Goal: Task Accomplishment & Management: Manage account settings

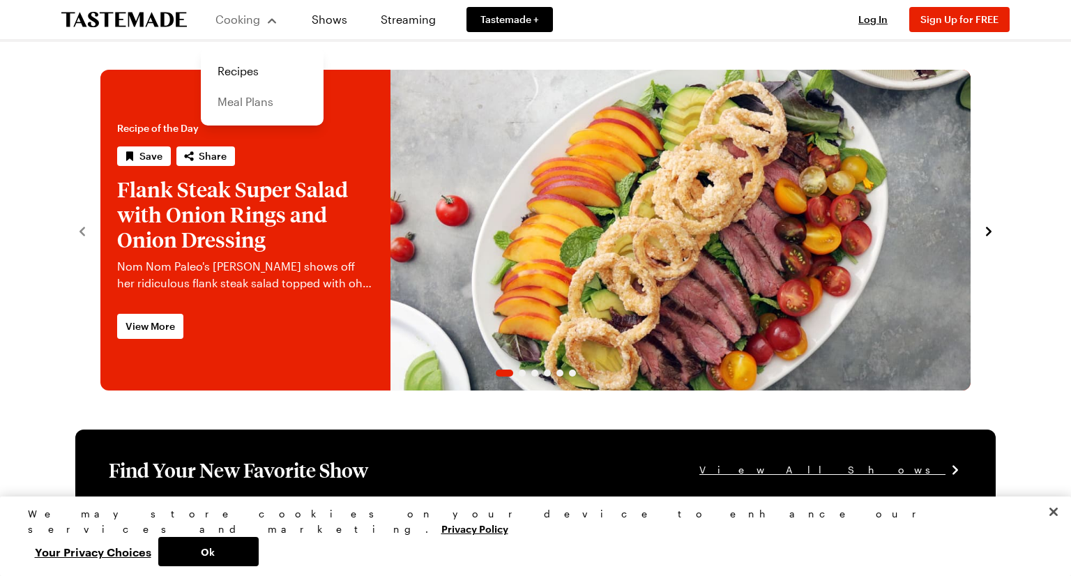
click at [236, 100] on link "Meal Plans" at bounding box center [262, 101] width 106 height 31
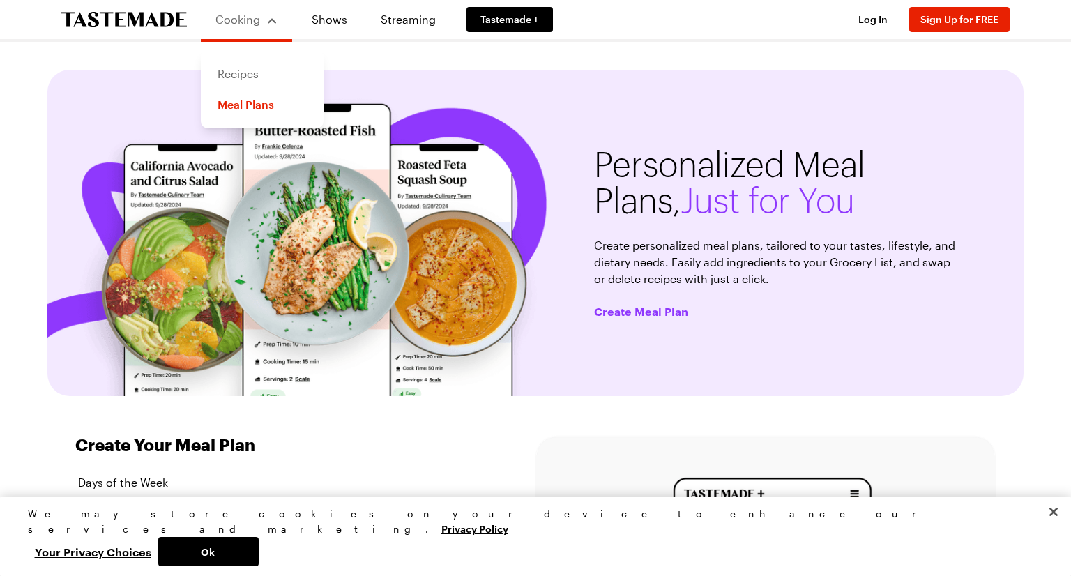
click at [256, 74] on link "Recipes" at bounding box center [262, 74] width 106 height 31
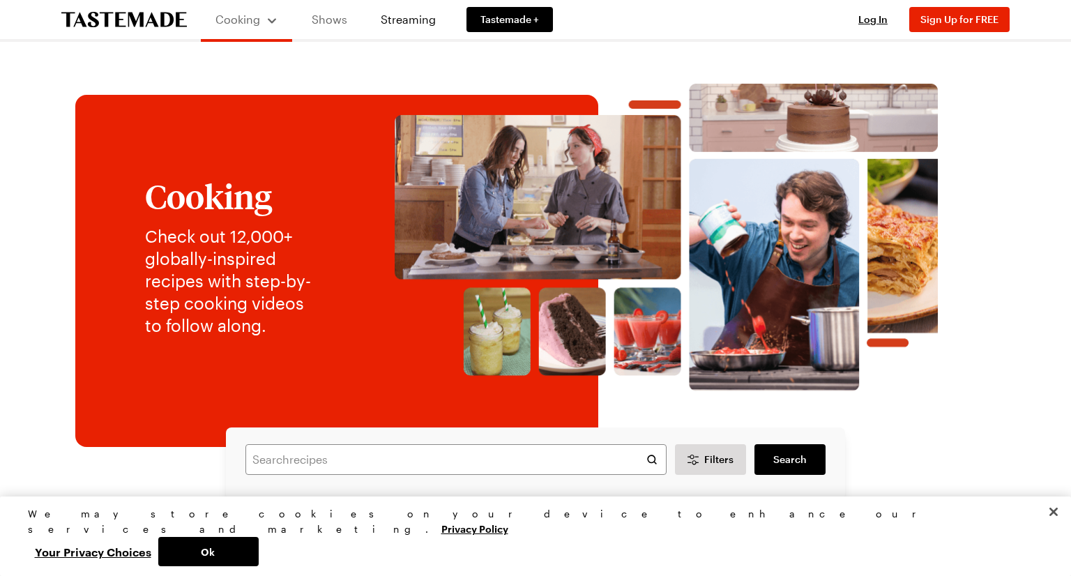
click at [335, 26] on link "Shows" at bounding box center [329, 19] width 63 height 39
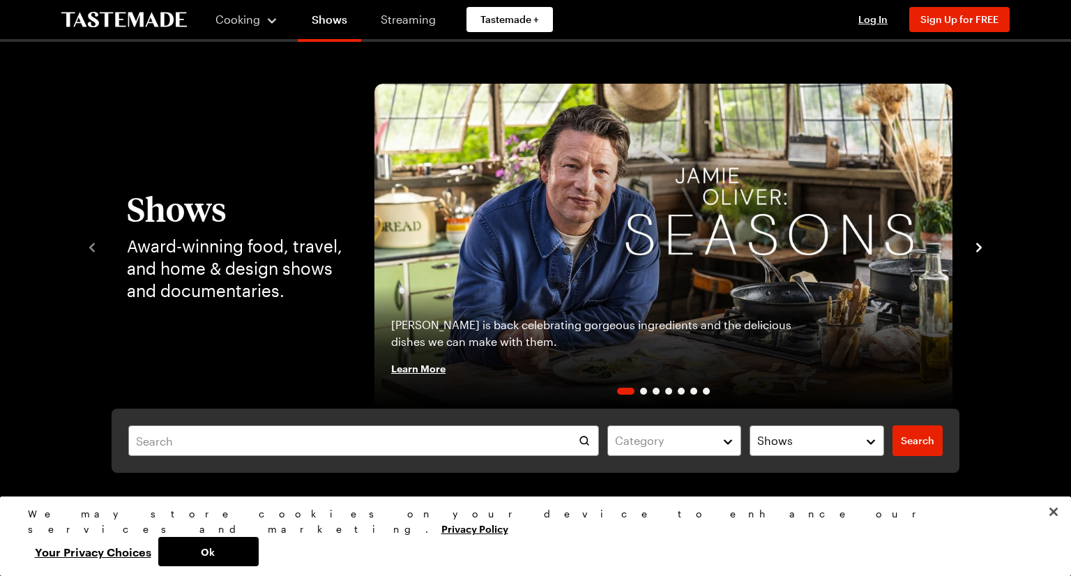
click at [409, 22] on link "Streaming" at bounding box center [408, 19] width 83 height 39
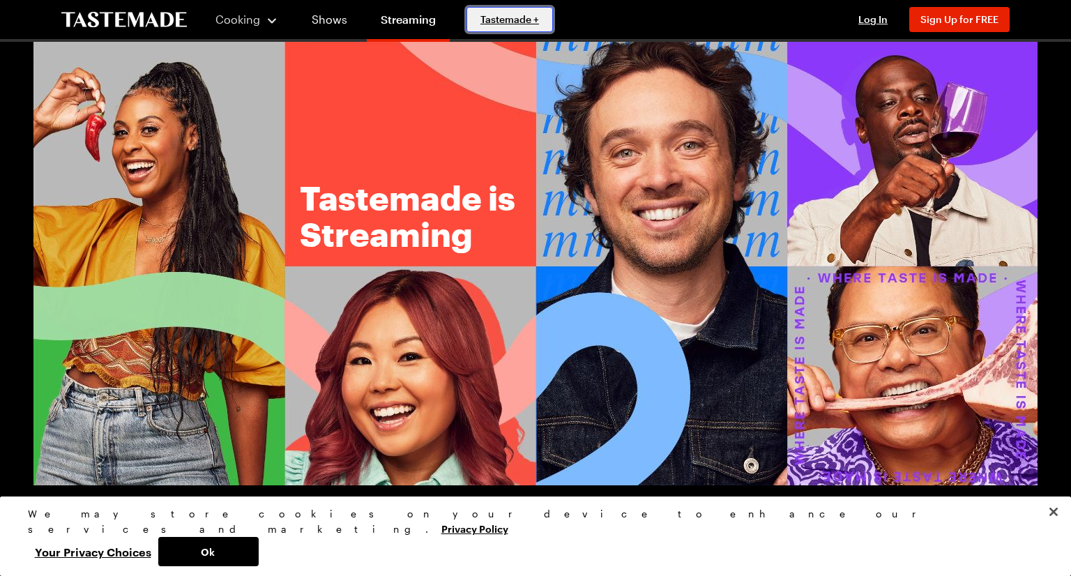
click at [524, 29] on link "Tastemade +" at bounding box center [509, 19] width 86 height 25
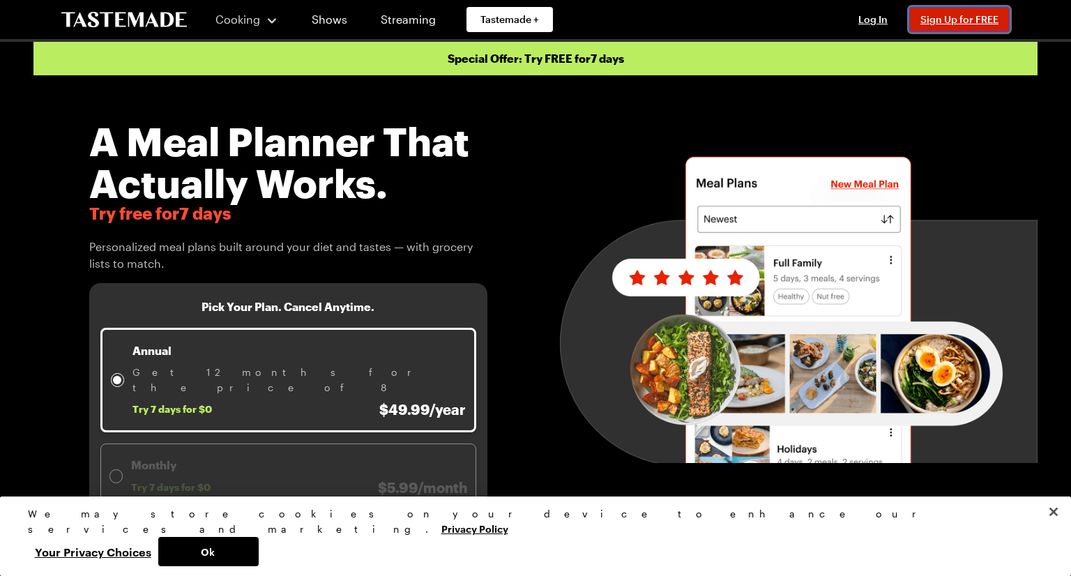
click at [946, 20] on span "Sign Up for FREE" at bounding box center [959, 19] width 78 height 12
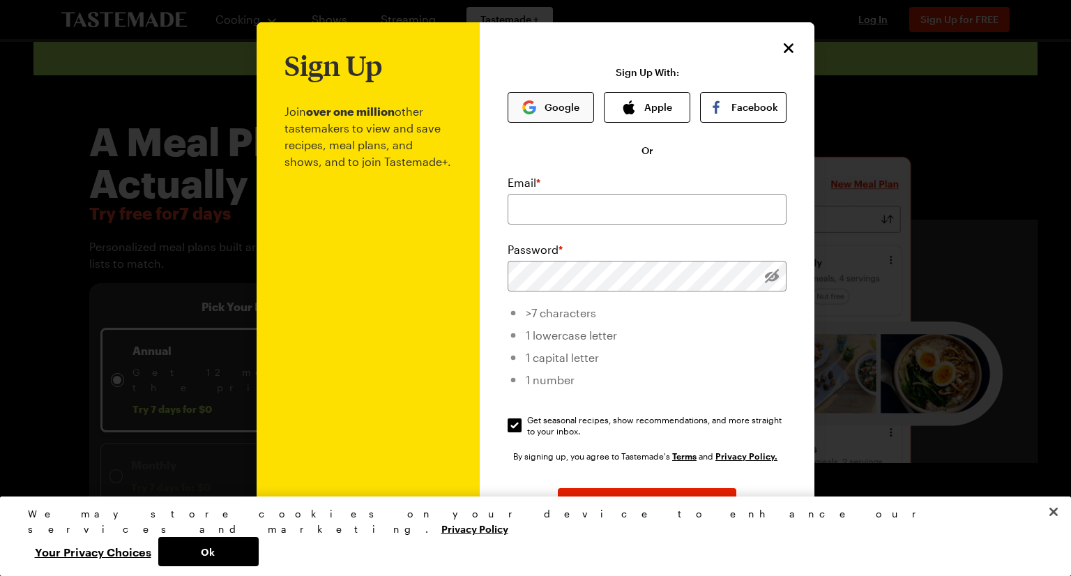
click at [524, 107] on img "button" at bounding box center [529, 107] width 14 height 14
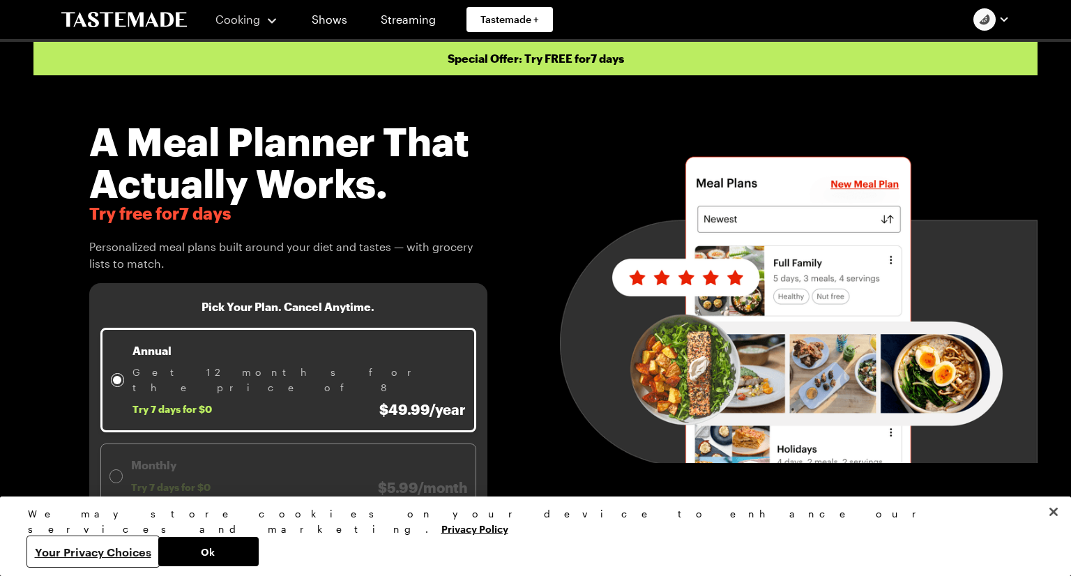
click at [158, 543] on button "Your Privacy Choices" at bounding box center [93, 551] width 130 height 29
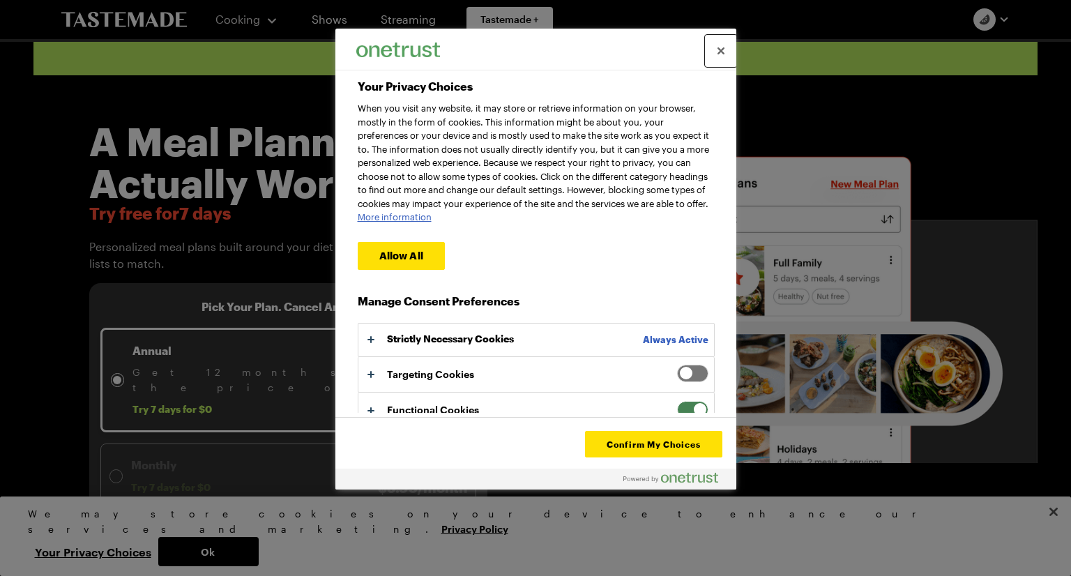
scroll to position [64, 0]
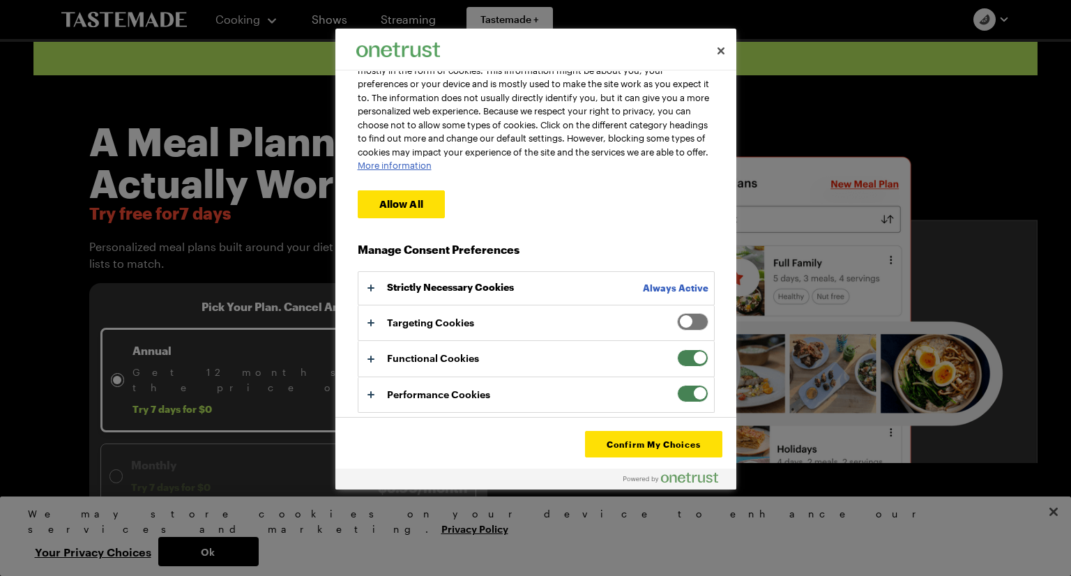
click at [677, 395] on span "Your Privacy Choices" at bounding box center [692, 393] width 31 height 17
click at [677, 385] on input "Performance Cookies" at bounding box center [677, 385] width 0 height 0
click at [679, 359] on span "Your Privacy Choices" at bounding box center [692, 357] width 31 height 17
click at [677, 349] on input "Functional Cookies" at bounding box center [677, 349] width 0 height 0
click at [646, 443] on button "Confirm My Choices" at bounding box center [653, 444] width 137 height 26
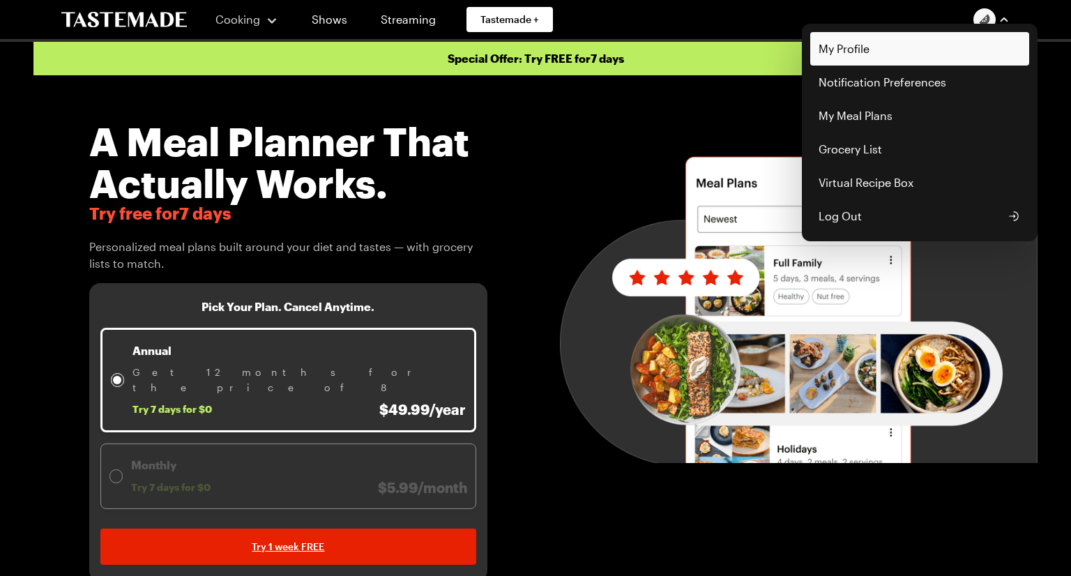
click at [883, 49] on link "My Profile" at bounding box center [919, 48] width 219 height 33
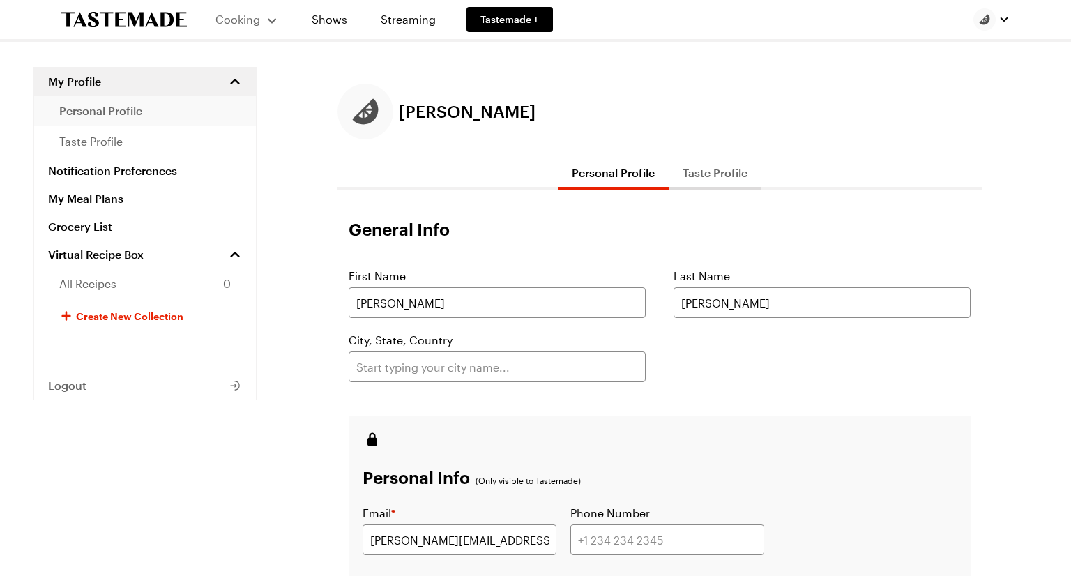
click at [97, 116] on span "personal profile" at bounding box center [100, 110] width 83 height 17
click at [89, 143] on span "taste profile" at bounding box center [90, 141] width 63 height 17
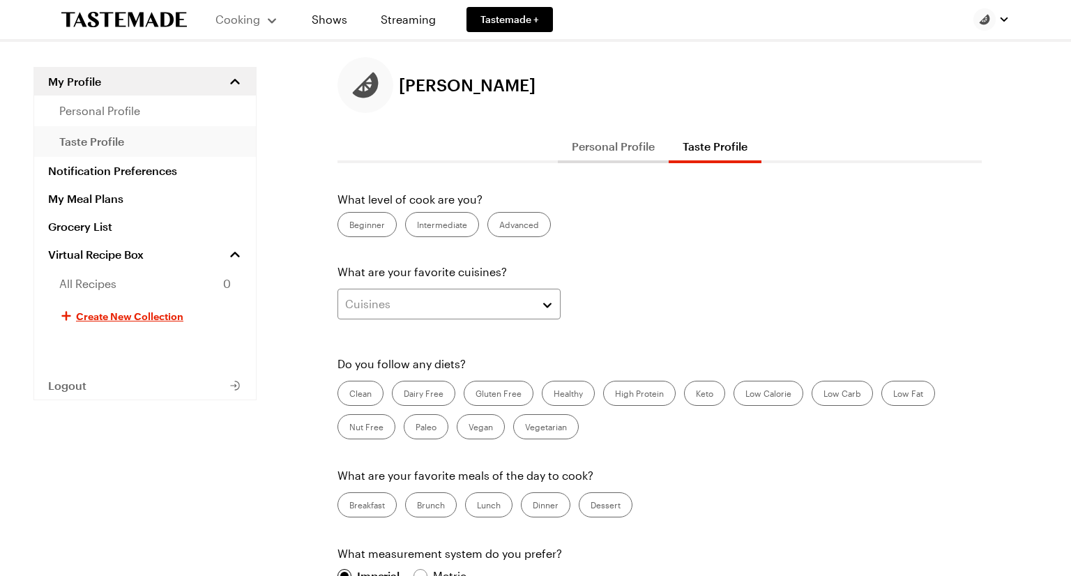
scroll to position [33, 0]
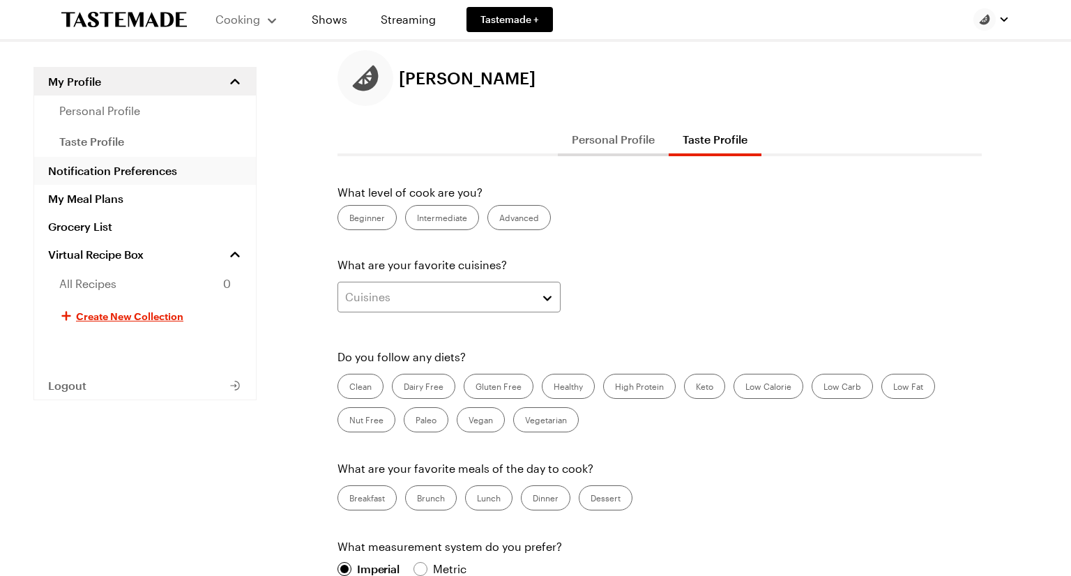
click at [82, 171] on link "Notification Preferences" at bounding box center [145, 171] width 222 height 28
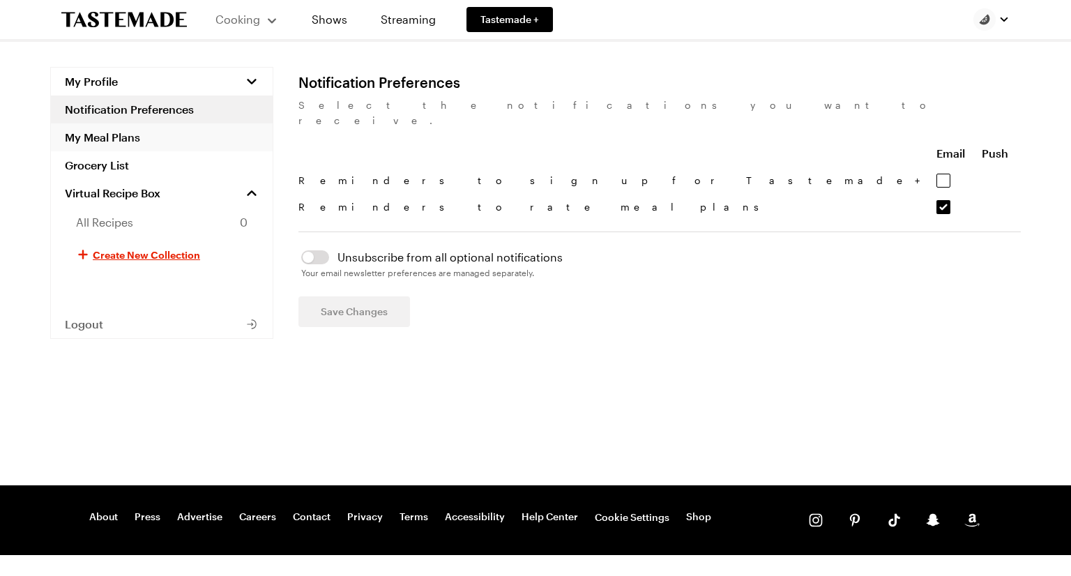
click at [96, 136] on link "My Meal Plans" at bounding box center [162, 137] width 222 height 28
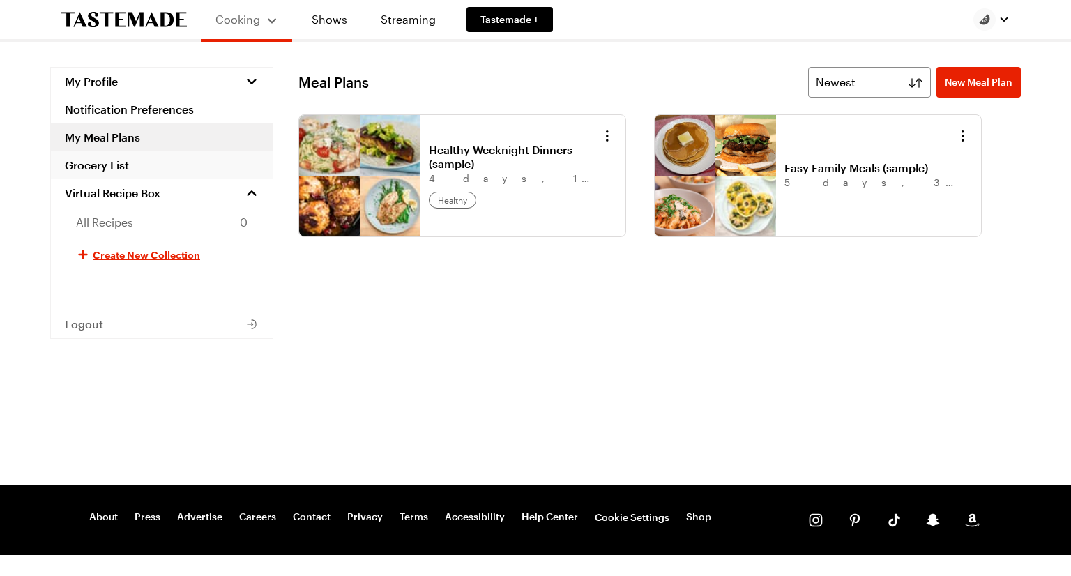
click at [89, 162] on link "Grocery List" at bounding box center [162, 165] width 222 height 28
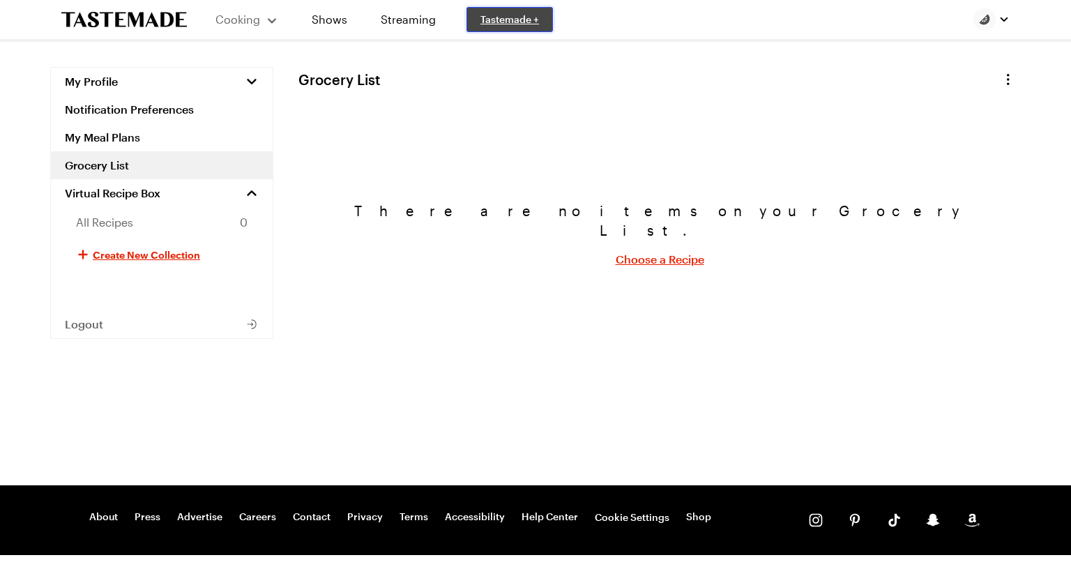
click at [509, 25] on span "Tastemade +" at bounding box center [509, 20] width 59 height 14
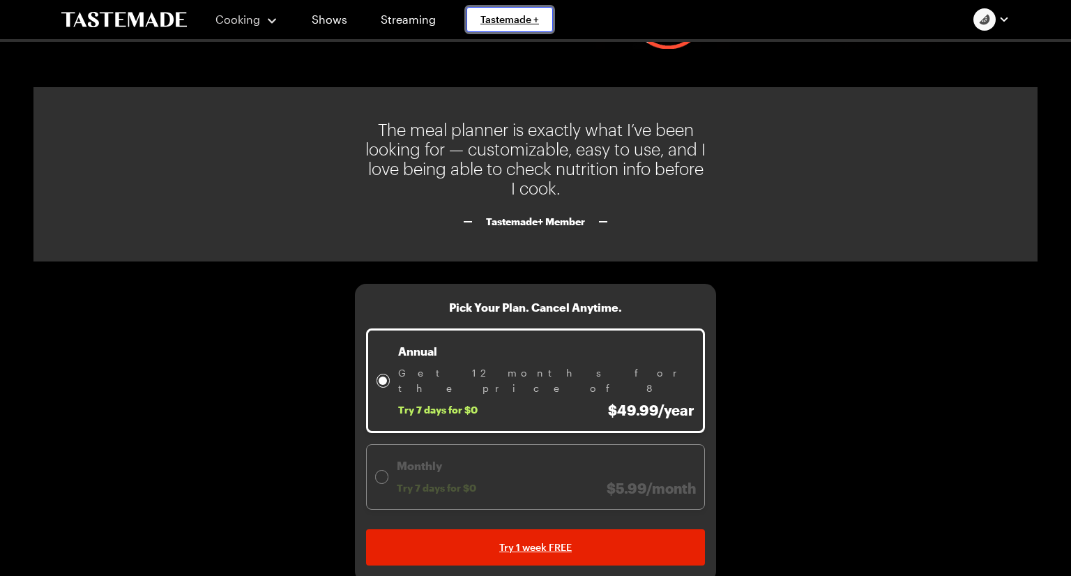
scroll to position [1523, 0]
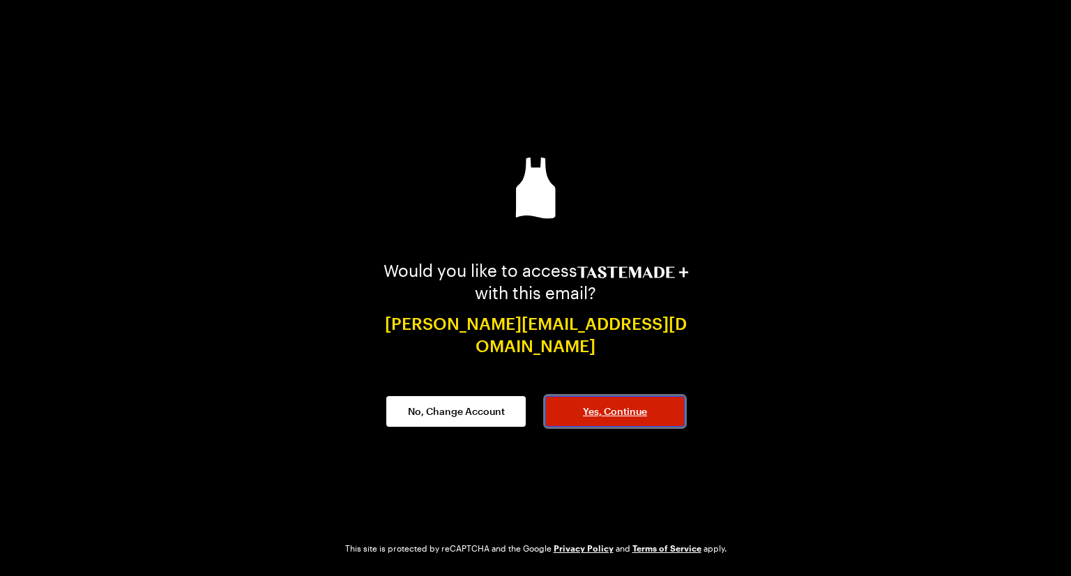
click at [595, 408] on button "Yes, Continue" at bounding box center [614, 411] width 139 height 31
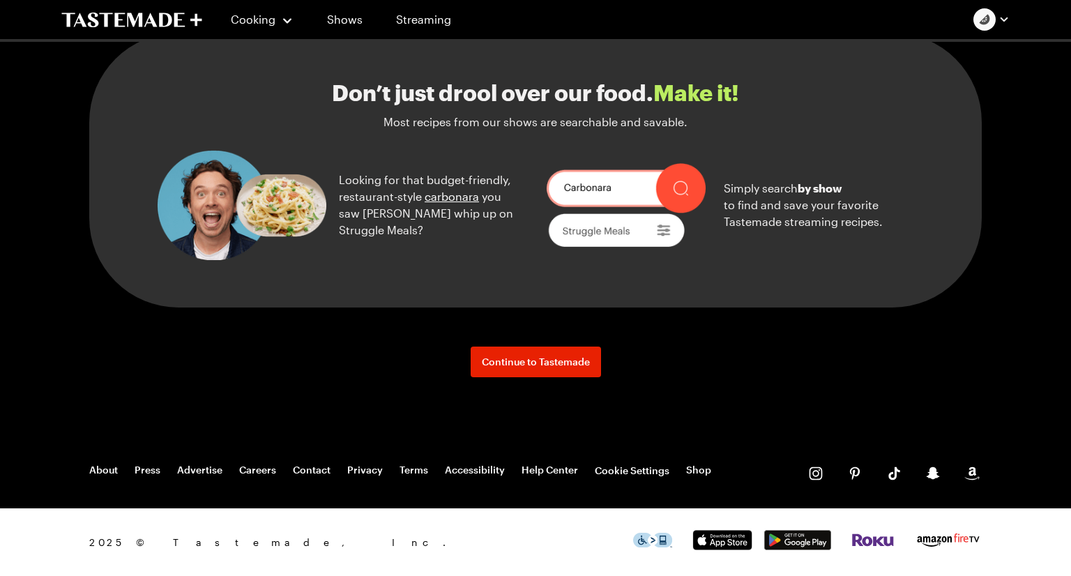
scroll to position [1529, 0]
click at [575, 369] on span "Continue to Tastemade" at bounding box center [536, 362] width 108 height 14
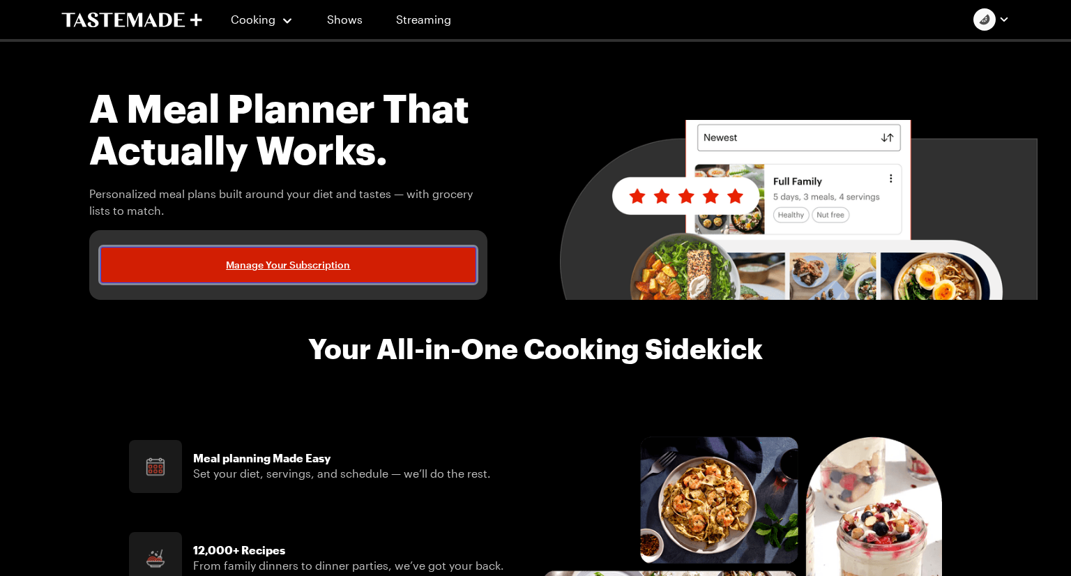
click at [253, 268] on span "Manage Your Subscription" at bounding box center [288, 265] width 124 height 14
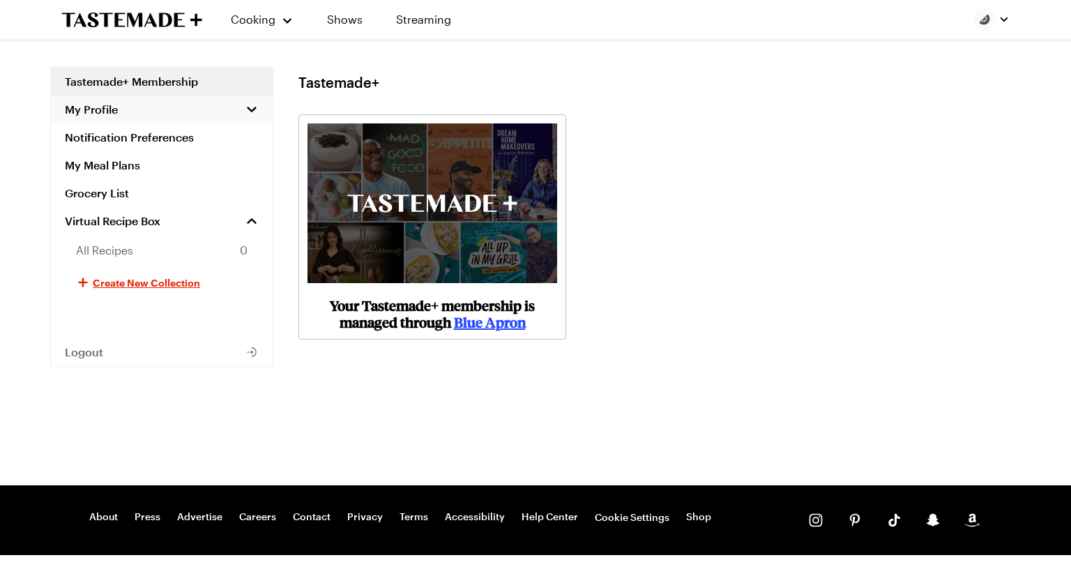
click at [123, 118] on button "My Profile" at bounding box center [162, 109] width 222 height 28
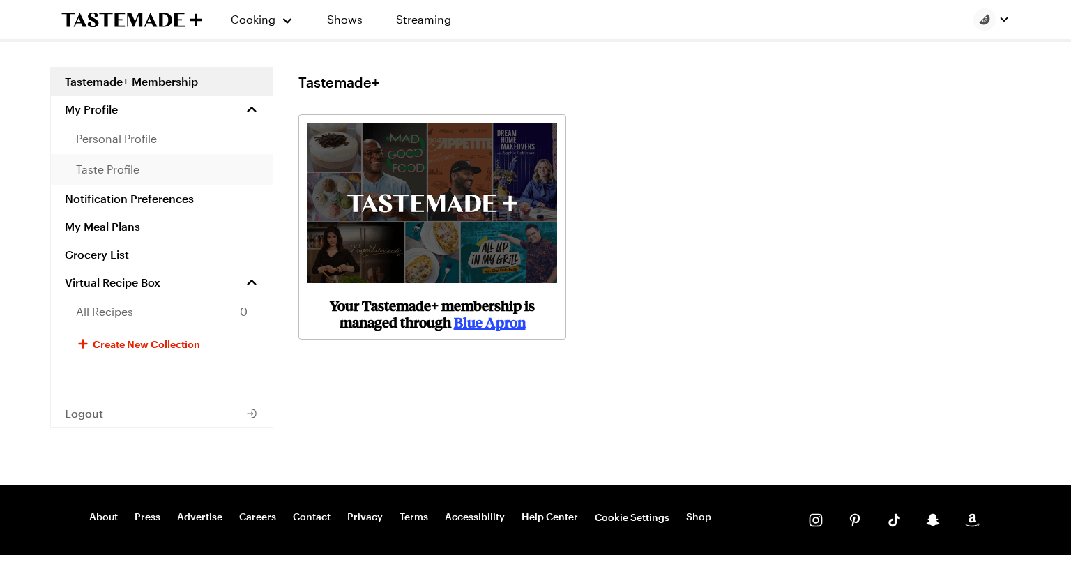
click at [121, 181] on link "taste profile" at bounding box center [162, 169] width 222 height 31
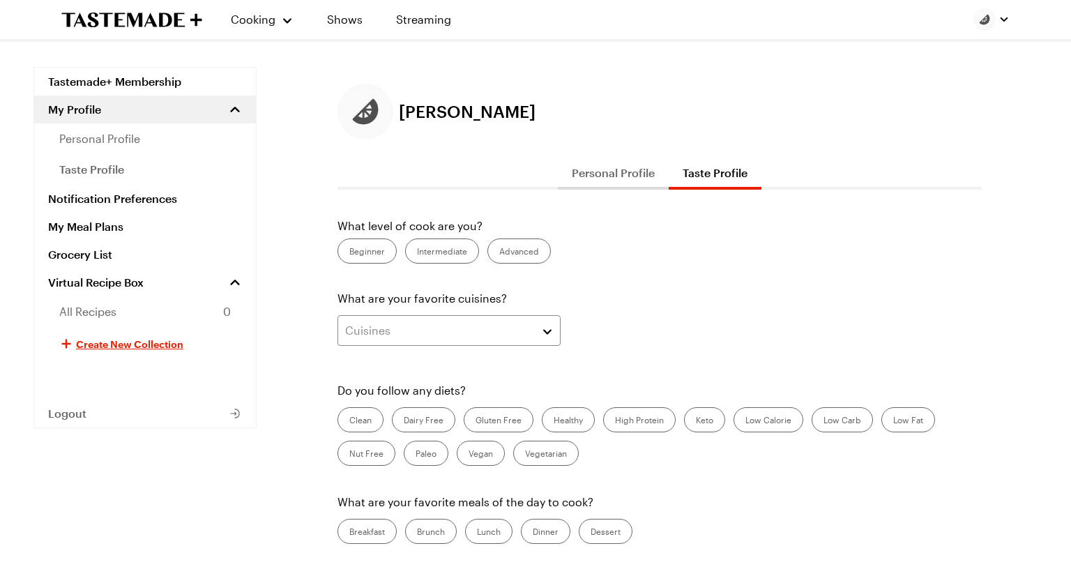
click at [504, 254] on label "Advanced" at bounding box center [518, 250] width 63 height 25
click at [499, 252] on input "Advanced" at bounding box center [499, 252] width 0 height 0
click at [445, 332] on div "Cuisines" at bounding box center [438, 330] width 187 height 17
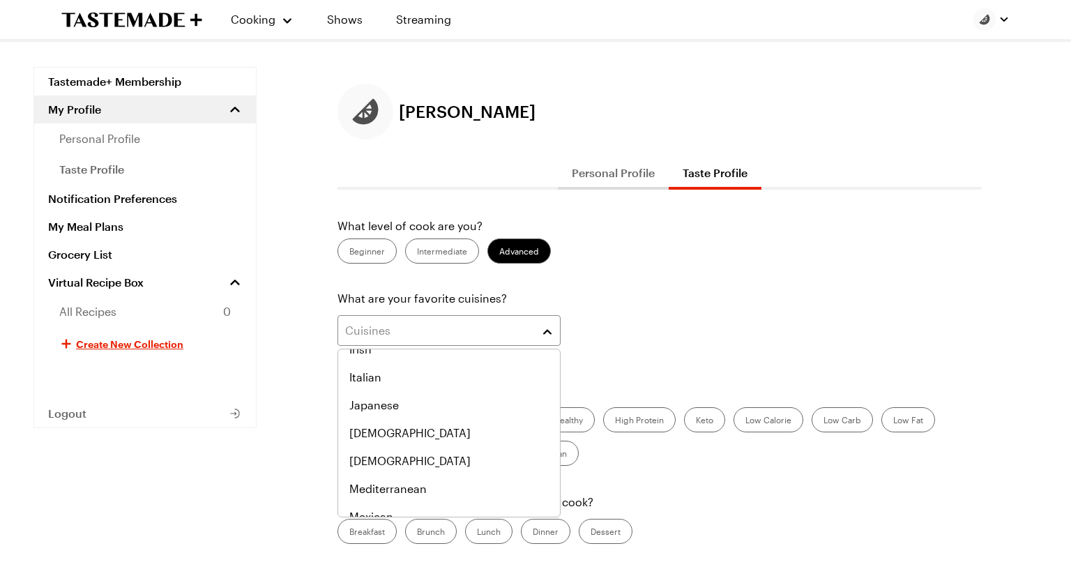
scroll to position [725, 0]
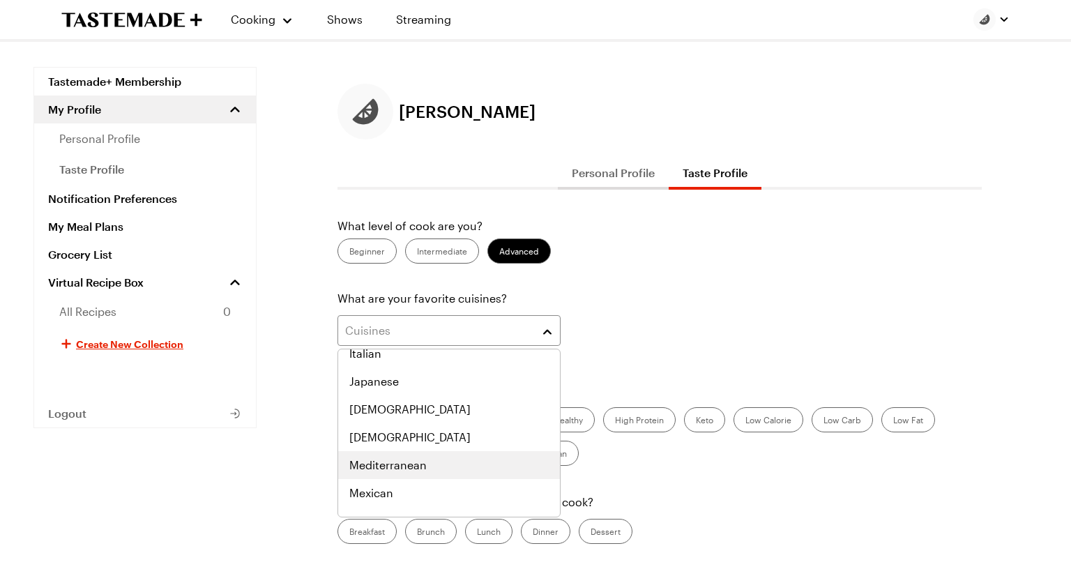
click at [408, 461] on span "Mediterranean" at bounding box center [387, 465] width 77 height 17
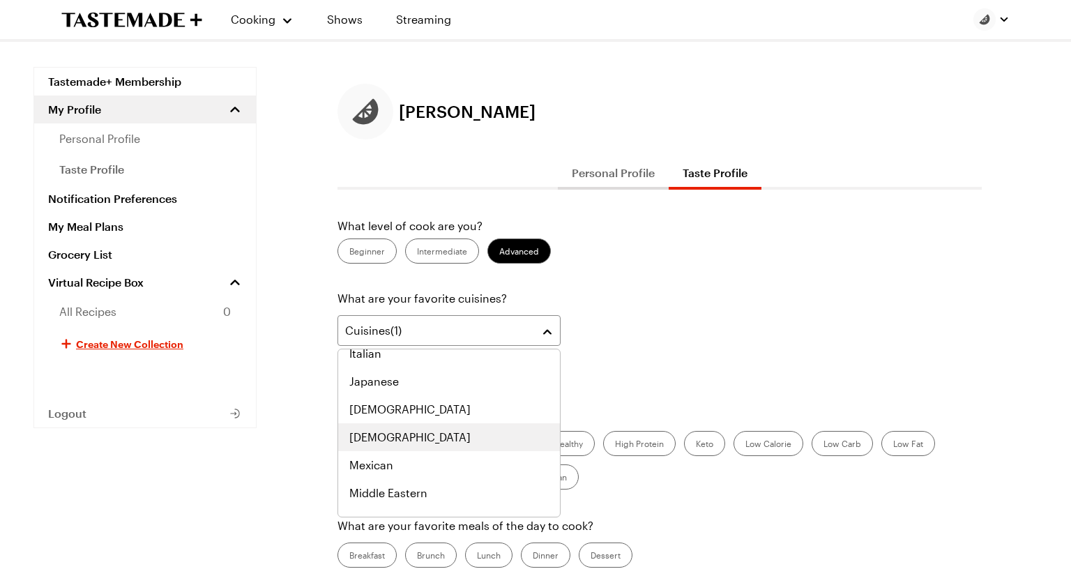
click at [413, 435] on div "[DEMOGRAPHIC_DATA]" at bounding box center [448, 437] width 199 height 17
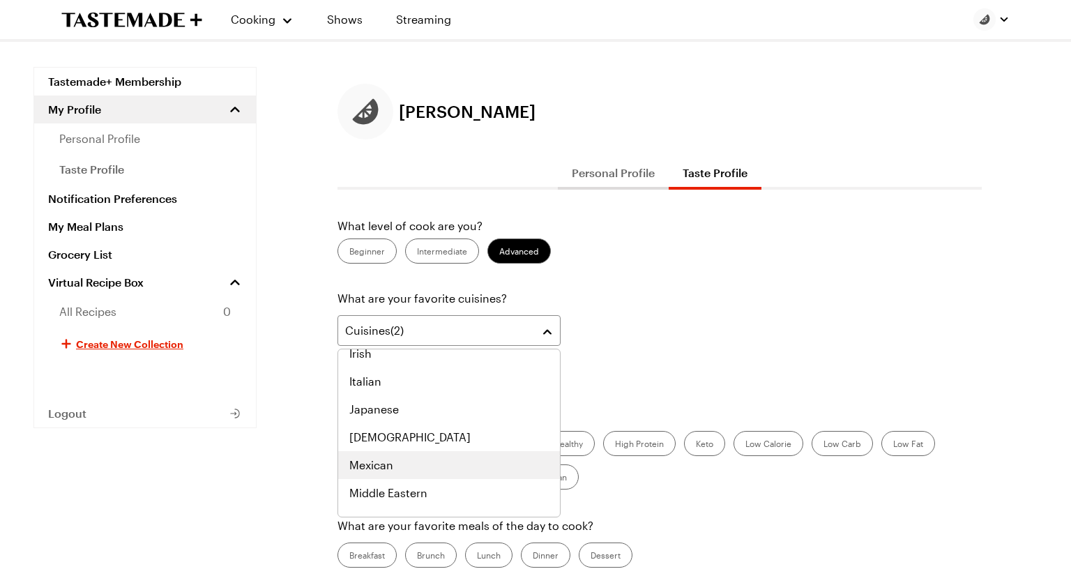
scroll to position [568, 0]
click at [404, 459] on div "Japanese" at bounding box center [448, 467] width 199 height 17
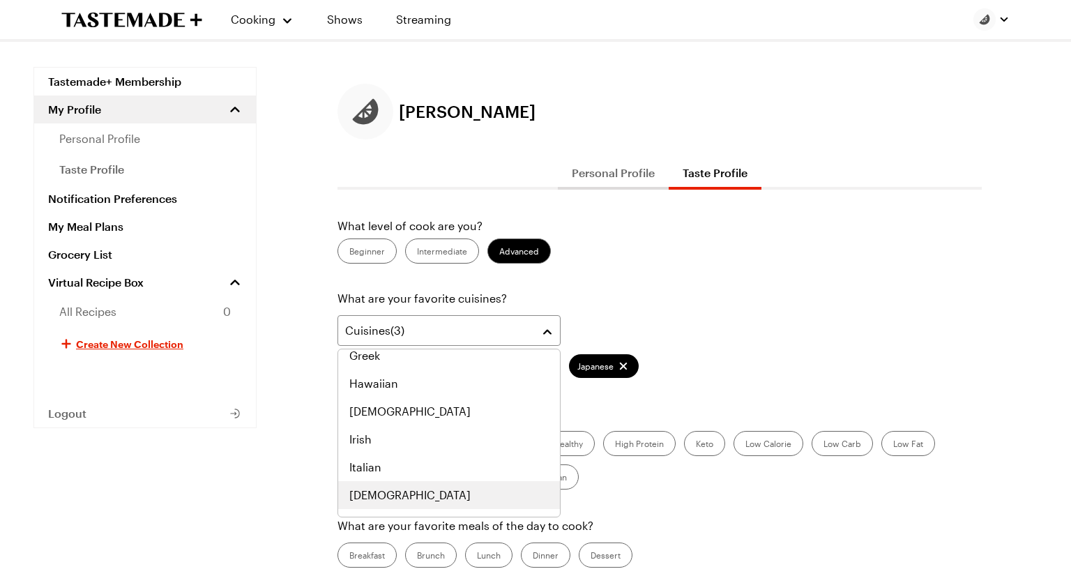
scroll to position [510, 0]
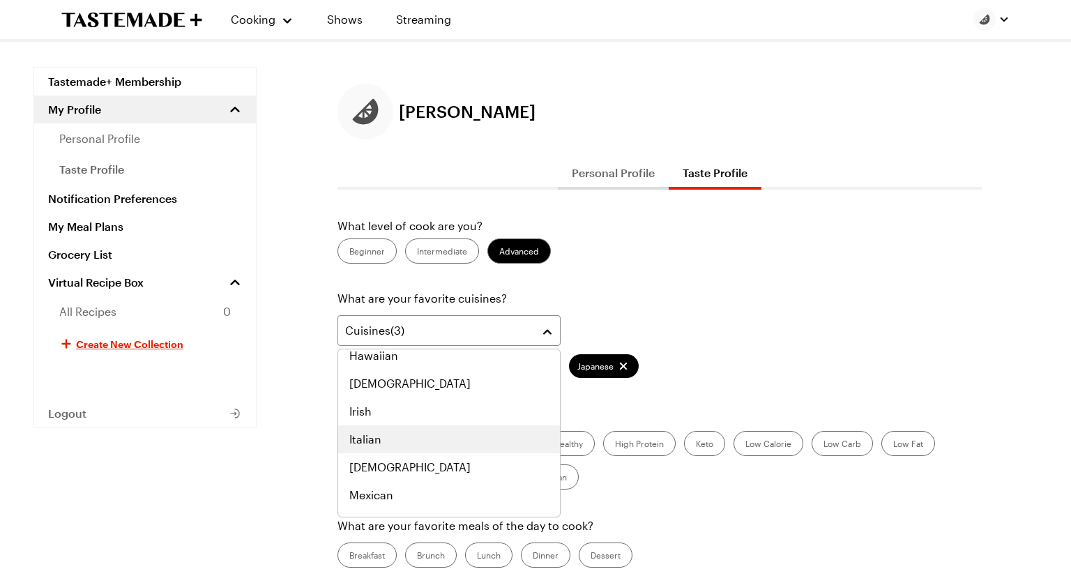
click at [411, 436] on div "Italian" at bounding box center [448, 439] width 199 height 17
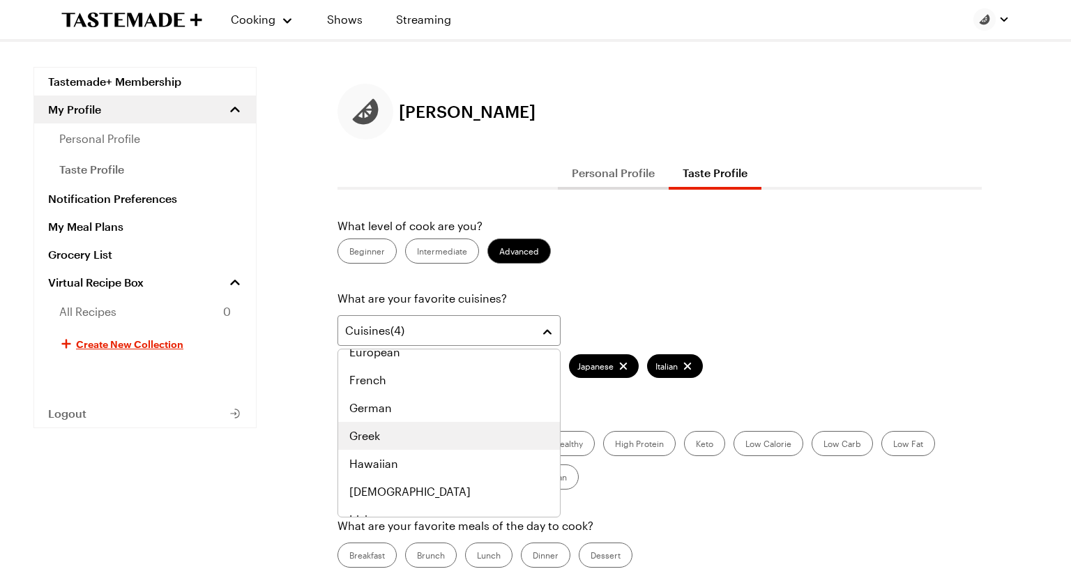
click at [411, 436] on div "Greek" at bounding box center [448, 435] width 199 height 17
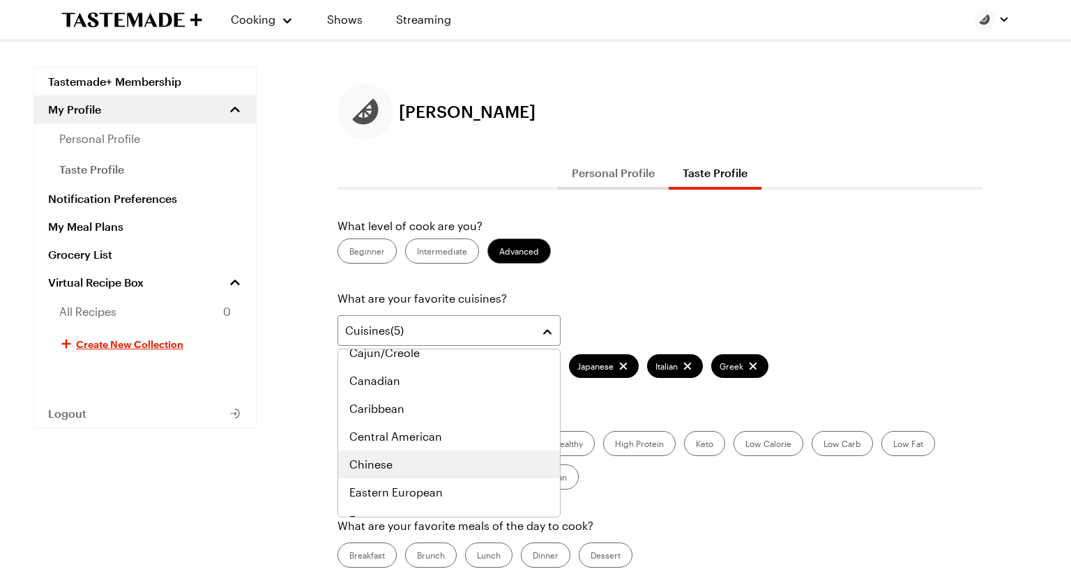
click at [402, 456] on div "Chinese" at bounding box center [448, 464] width 199 height 17
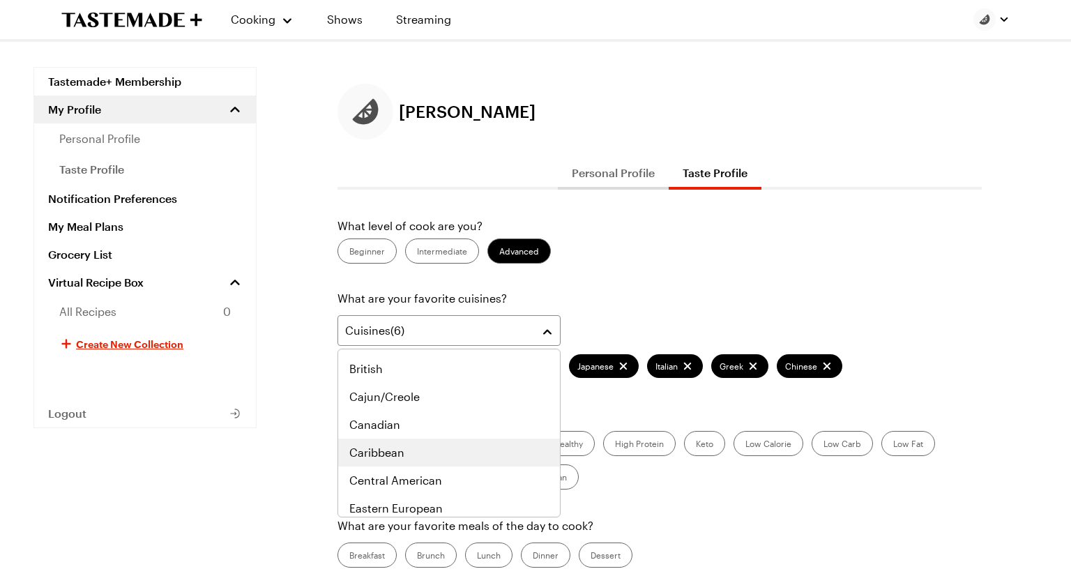
click at [402, 455] on span "Caribbean" at bounding box center [376, 452] width 55 height 17
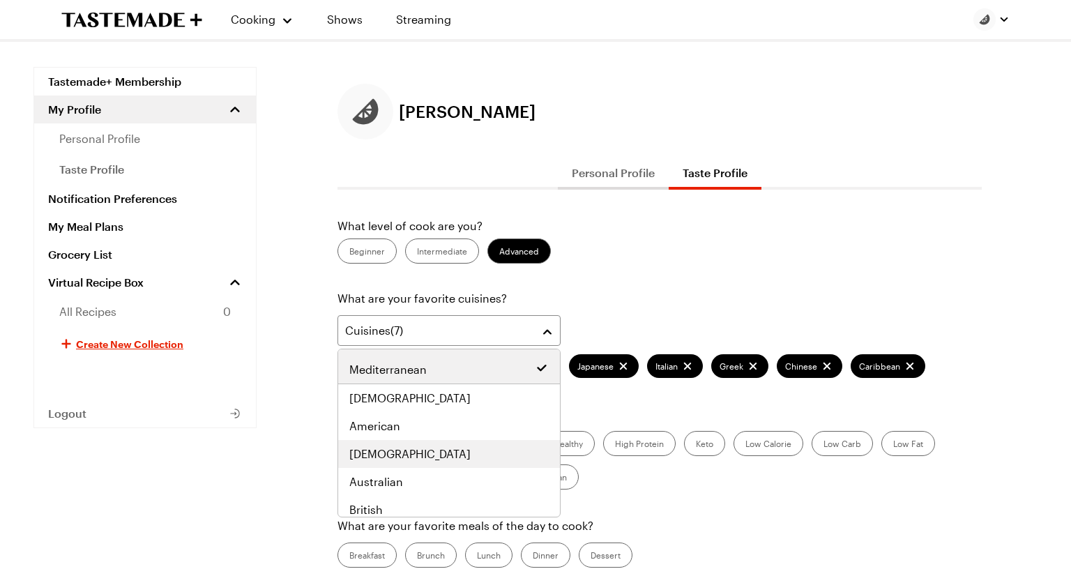
click at [402, 455] on div "[DEMOGRAPHIC_DATA]" at bounding box center [448, 453] width 199 height 17
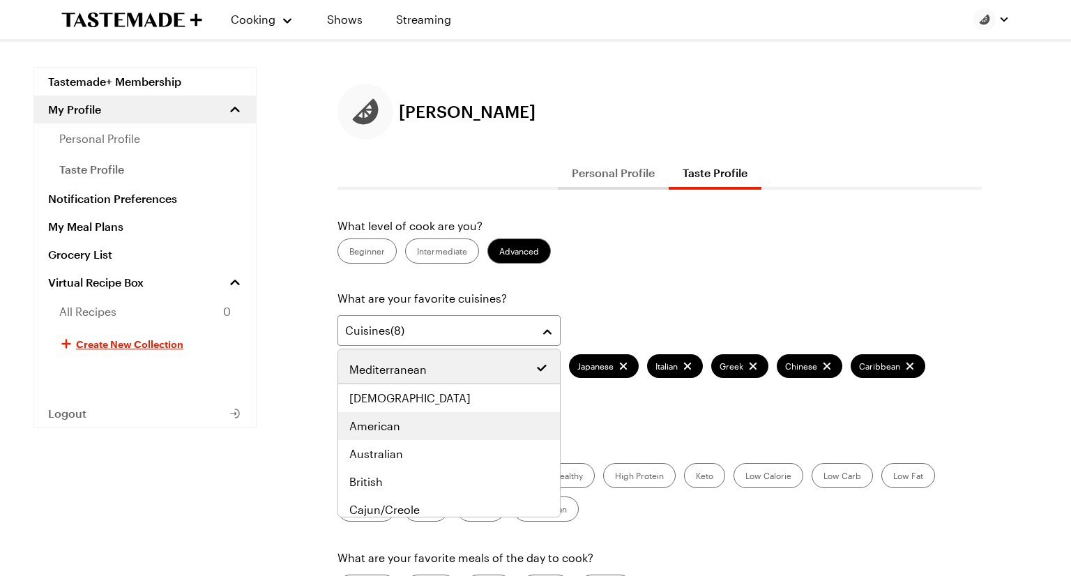
click at [412, 427] on div "American" at bounding box center [448, 425] width 199 height 17
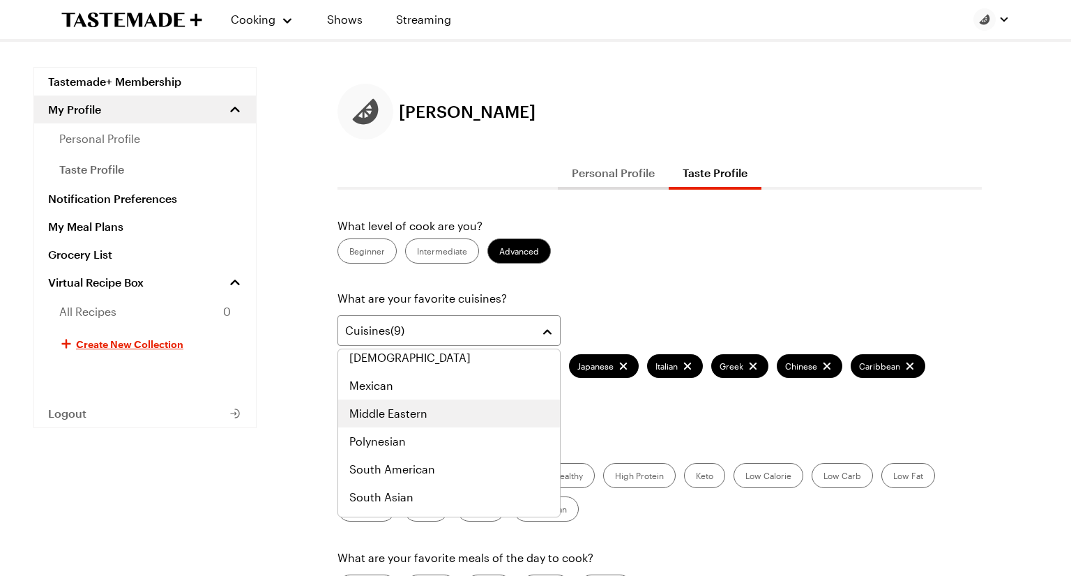
click at [417, 413] on span "Middle Eastern" at bounding box center [388, 413] width 78 height 17
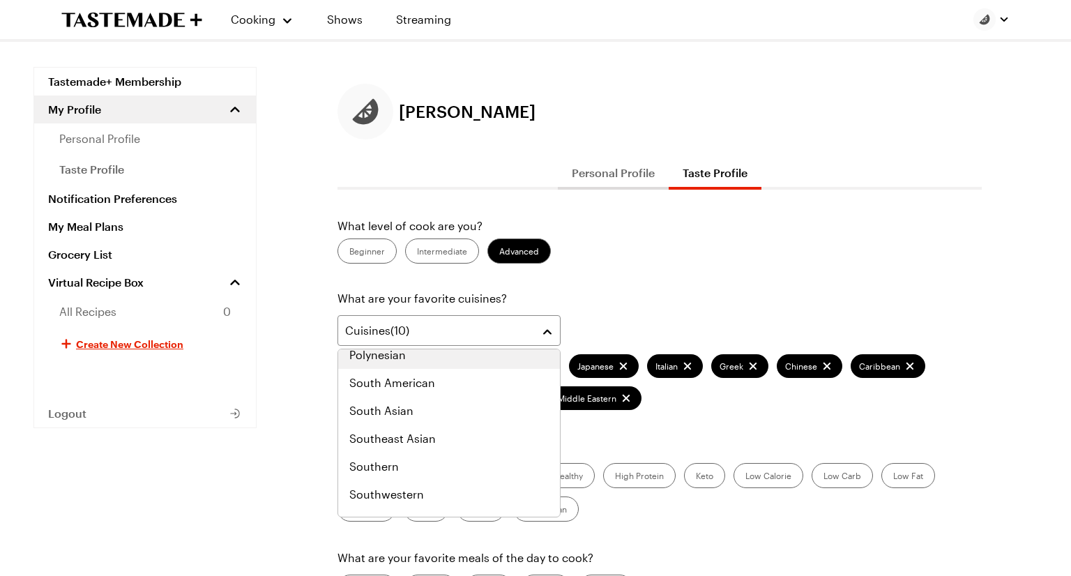
scroll to position [725, 0]
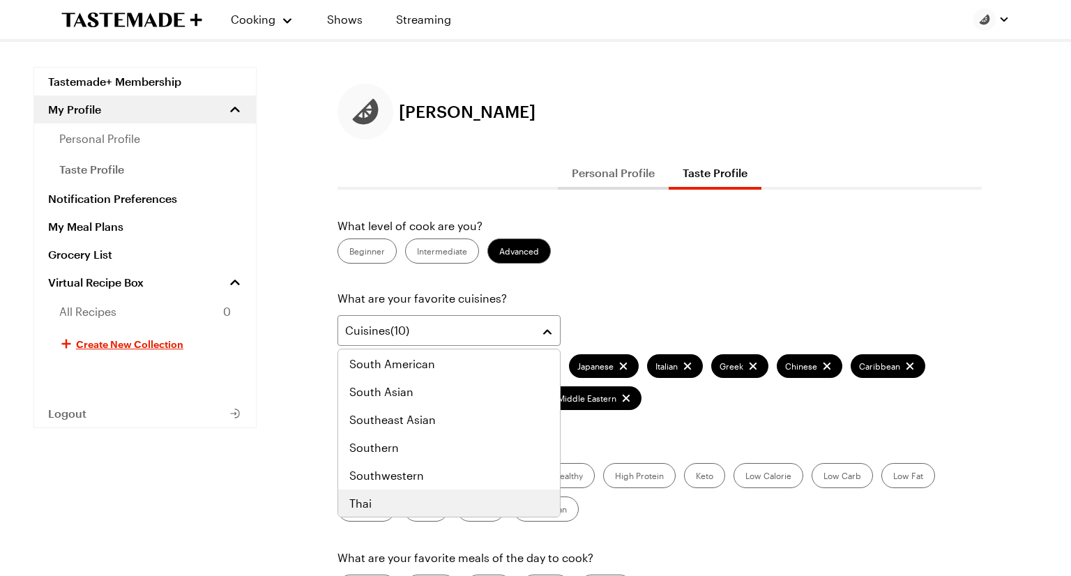
click at [393, 498] on div "Thai" at bounding box center [448, 503] width 199 height 17
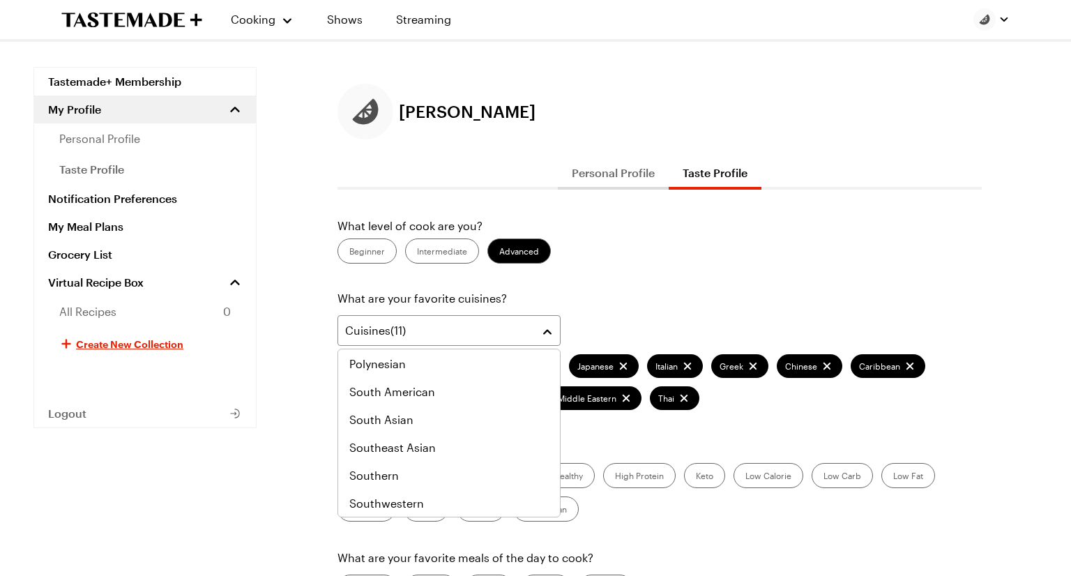
click at [612, 322] on div "Cuisines ( 11 ) Mediterranean Korean Japanese Italian Greek Chinese [DEMOGRAPHI…" at bounding box center [659, 362] width 644 height 95
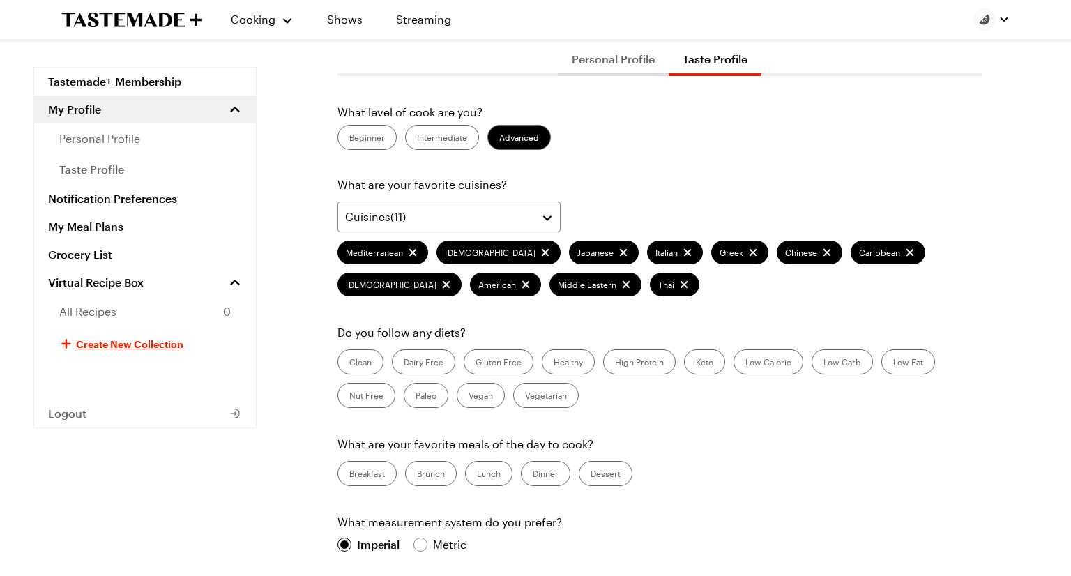
scroll to position [125, 0]
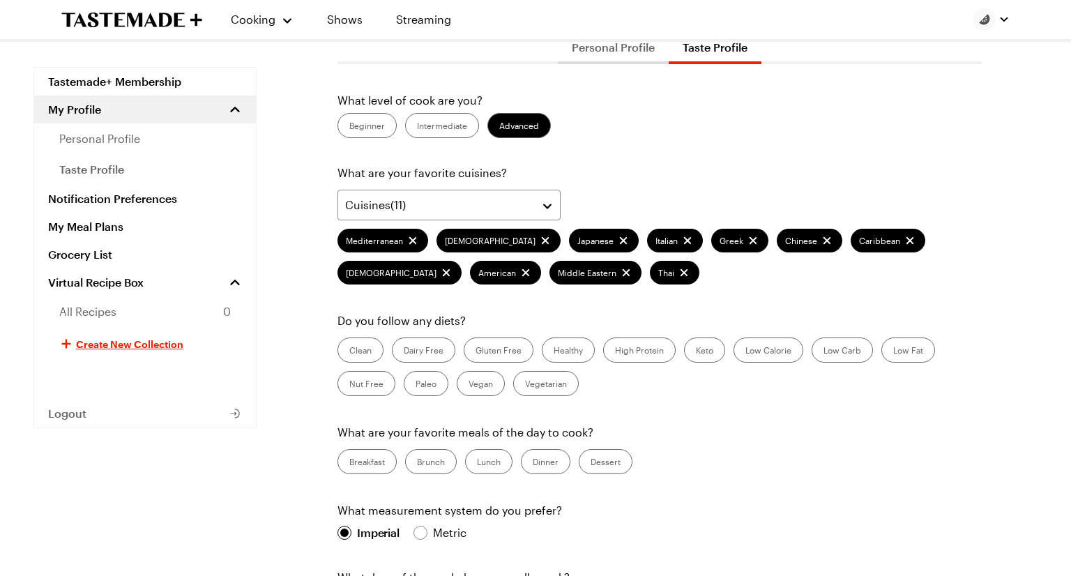
click at [379, 379] on label "Nut Free" at bounding box center [366, 383] width 58 height 25
click at [349, 385] on Free "Nut Free" at bounding box center [349, 385] width 0 height 0
click at [560, 361] on label "Healthy" at bounding box center [568, 349] width 53 height 25
click at [553, 351] on input "Healthy" at bounding box center [553, 351] width 0 height 0
click at [631, 347] on label "High Protein" at bounding box center [639, 349] width 72 height 25
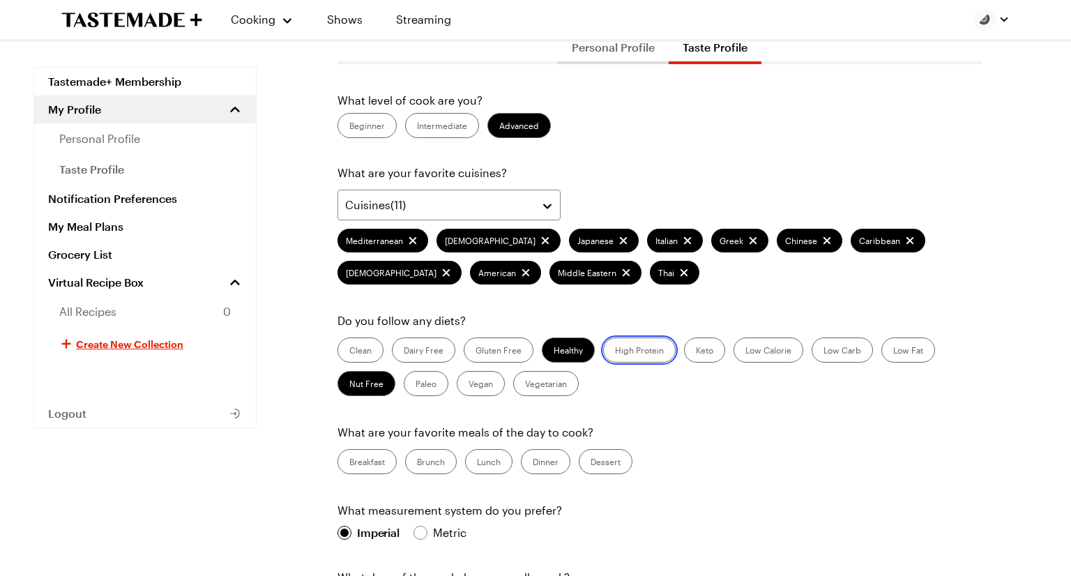
click at [615, 351] on Protein "High Protein" at bounding box center [615, 351] width 0 height 0
click at [348, 347] on label "Clean" at bounding box center [360, 349] width 46 height 25
click at [349, 351] on input "Clean" at bounding box center [349, 351] width 0 height 0
click at [898, 341] on label "Low Fat" at bounding box center [908, 349] width 54 height 25
click at [893, 351] on Fat "Low Fat" at bounding box center [893, 351] width 0 height 0
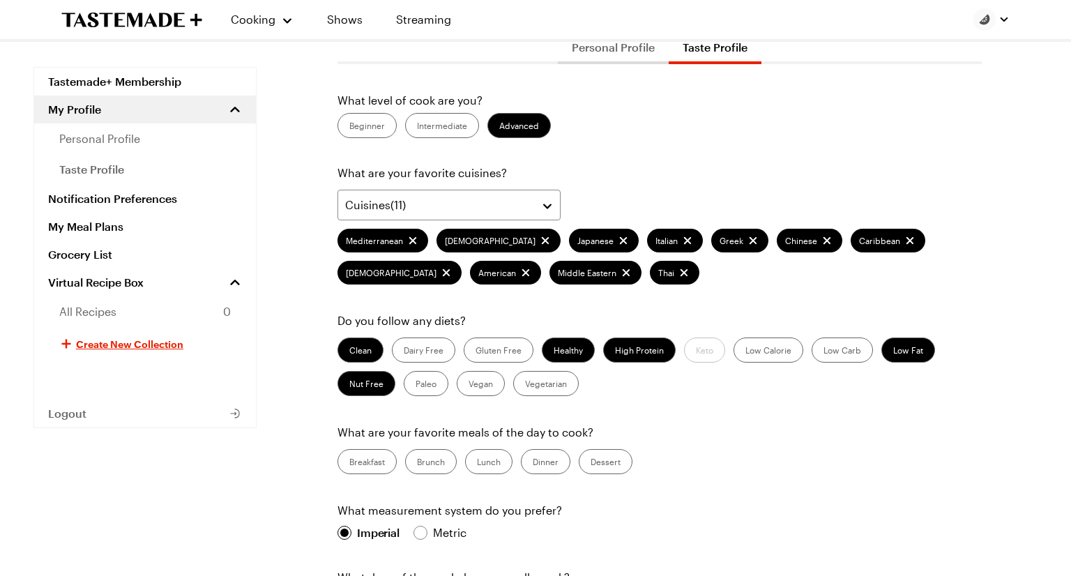
click at [555, 378] on label "Vegetarian" at bounding box center [546, 383] width 66 height 25
click at [525, 385] on input "Vegetarian" at bounding box center [525, 385] width 0 height 0
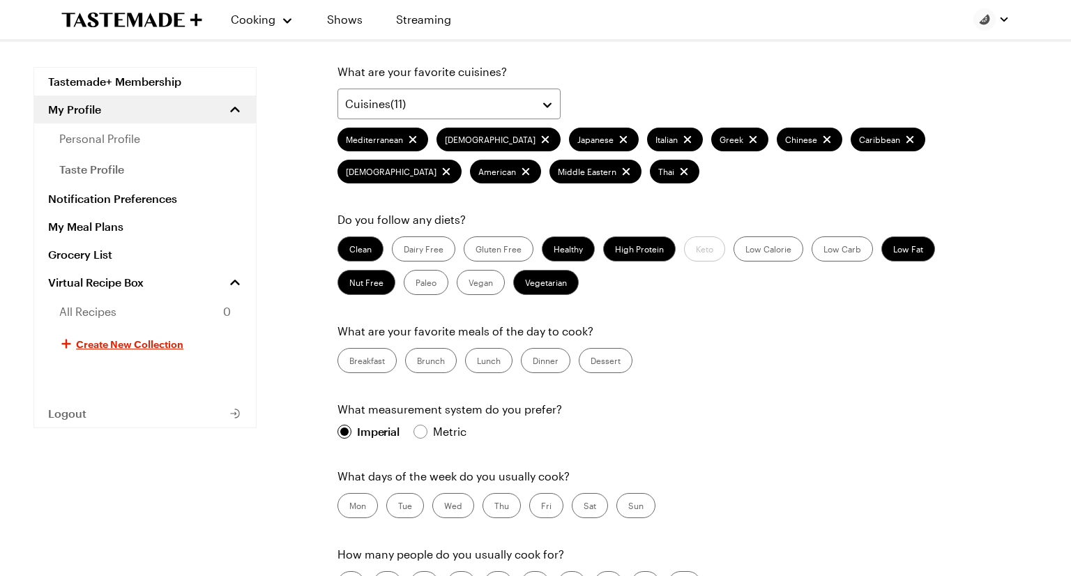
click at [543, 282] on label "Vegetarian" at bounding box center [546, 282] width 66 height 25
click at [525, 284] on input "Vegetarian" at bounding box center [525, 284] width 0 height 0
click at [373, 355] on label "Breakfast" at bounding box center [366, 360] width 59 height 25
click at [349, 362] on input "Breakfast" at bounding box center [349, 362] width 0 height 0
click at [429, 358] on label "Brunch" at bounding box center [431, 360] width 52 height 25
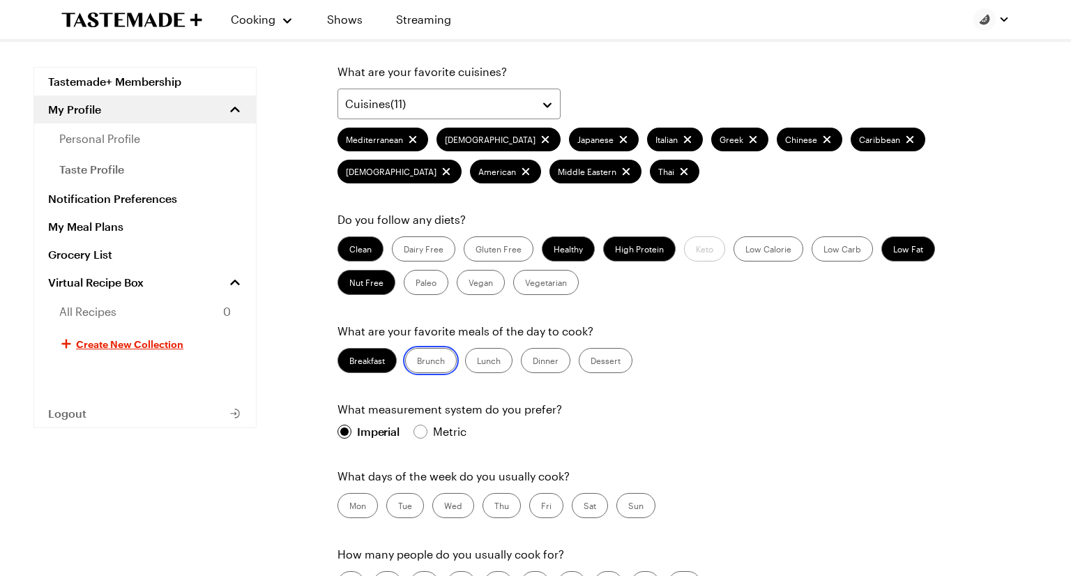
click at [417, 362] on input "Brunch" at bounding box center [417, 362] width 0 height 0
click at [484, 360] on label "Lunch" at bounding box center [488, 360] width 47 height 25
click at [477, 362] on input "Lunch" at bounding box center [477, 362] width 0 height 0
click at [549, 361] on label "Dinner" at bounding box center [545, 360] width 49 height 25
click at [532, 362] on input "Dinner" at bounding box center [532, 362] width 0 height 0
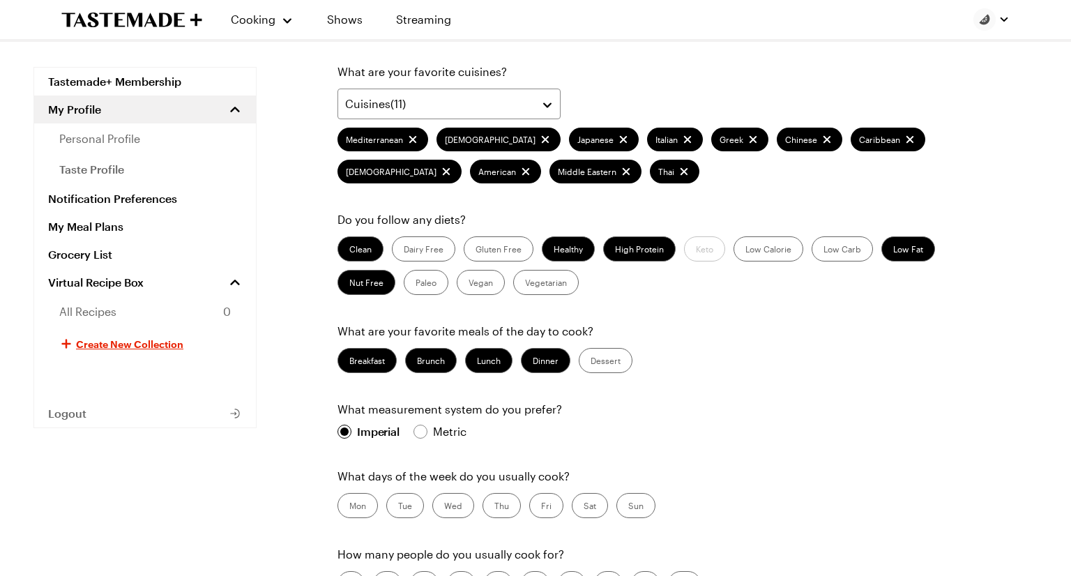
click at [590, 369] on label "Dessert" at bounding box center [605, 360] width 54 height 25
click at [590, 362] on input "Dessert" at bounding box center [590, 362] width 0 height 0
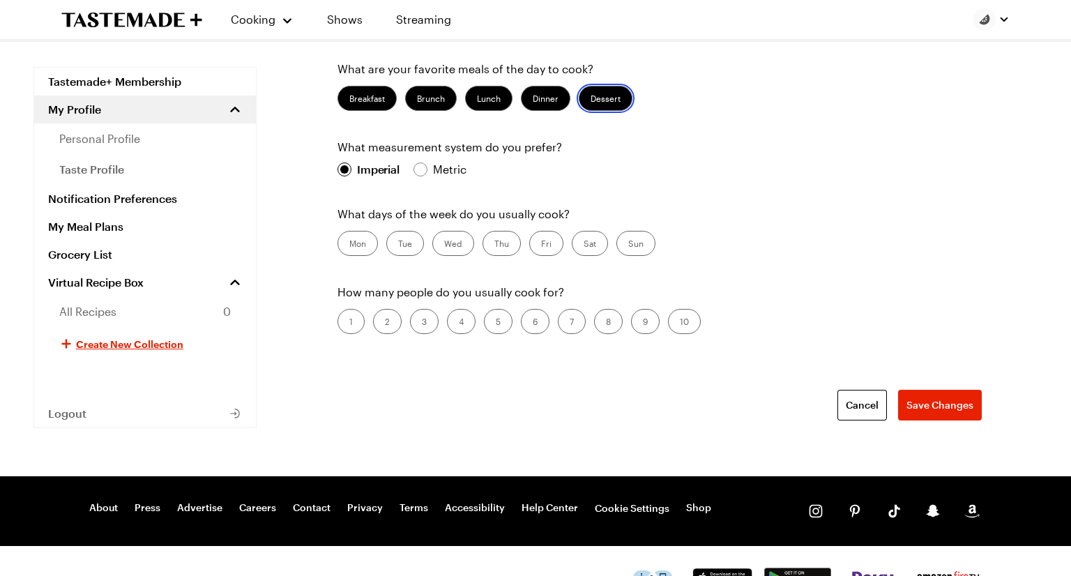
scroll to position [496, 0]
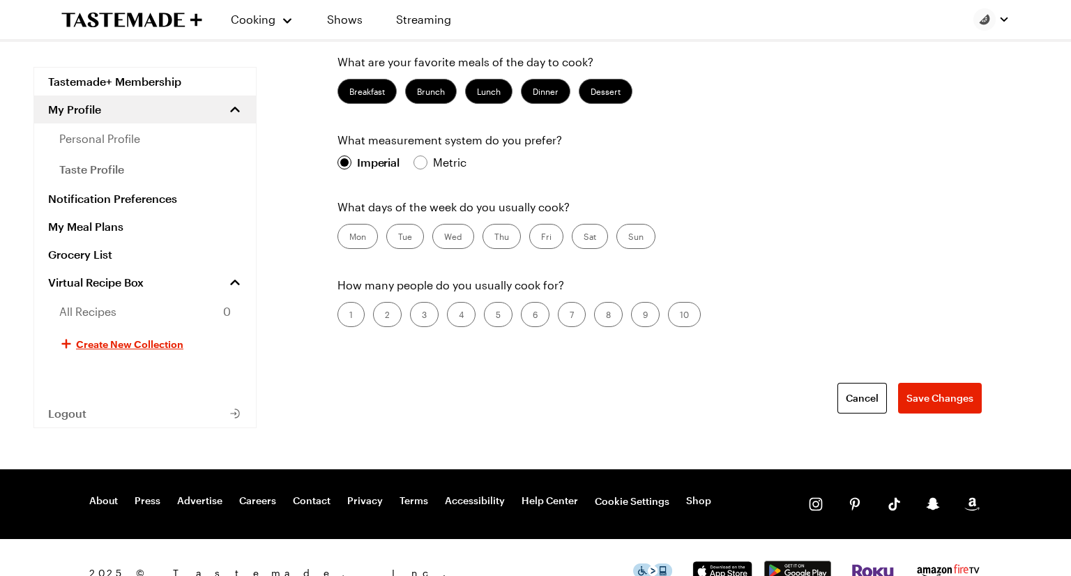
click at [626, 233] on label "Sun" at bounding box center [635, 236] width 39 height 25
click at [628, 238] on input "Sun" at bounding box center [628, 238] width 0 height 0
click at [410, 235] on label "Tue" at bounding box center [405, 236] width 38 height 25
click at [398, 238] on input "Tue" at bounding box center [398, 238] width 0 height 0
click at [539, 233] on label "Fri" at bounding box center [546, 236] width 34 height 25
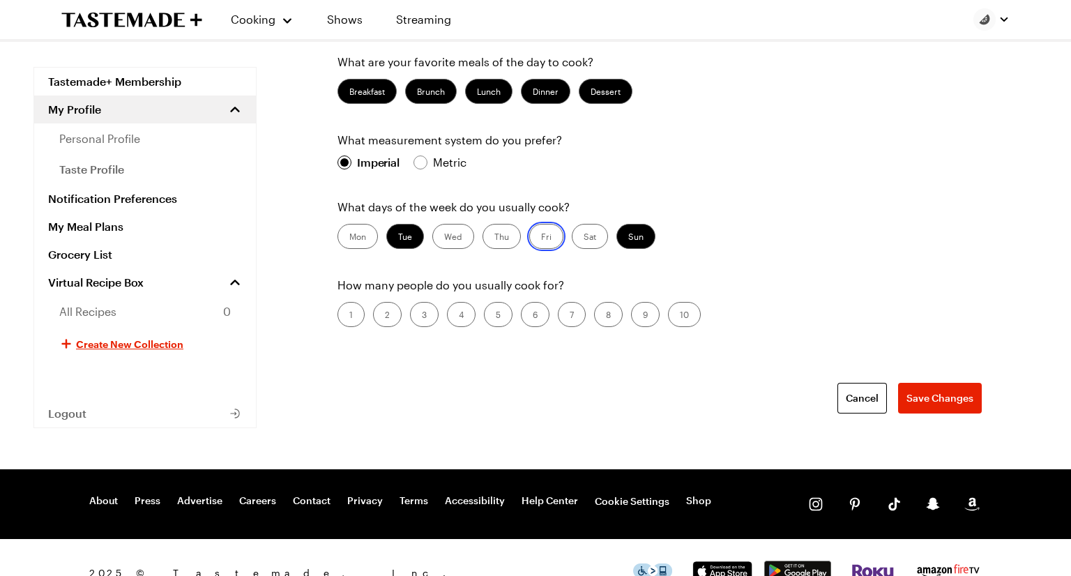
click at [541, 238] on input "Fri" at bounding box center [541, 238] width 0 height 0
click at [498, 243] on label "Thu" at bounding box center [501, 236] width 38 height 25
click at [494, 238] on input "Thu" at bounding box center [494, 238] width 0 height 0
click at [541, 233] on label "Fri" at bounding box center [546, 236] width 34 height 25
click at [541, 238] on input "Fri" at bounding box center [541, 238] width 0 height 0
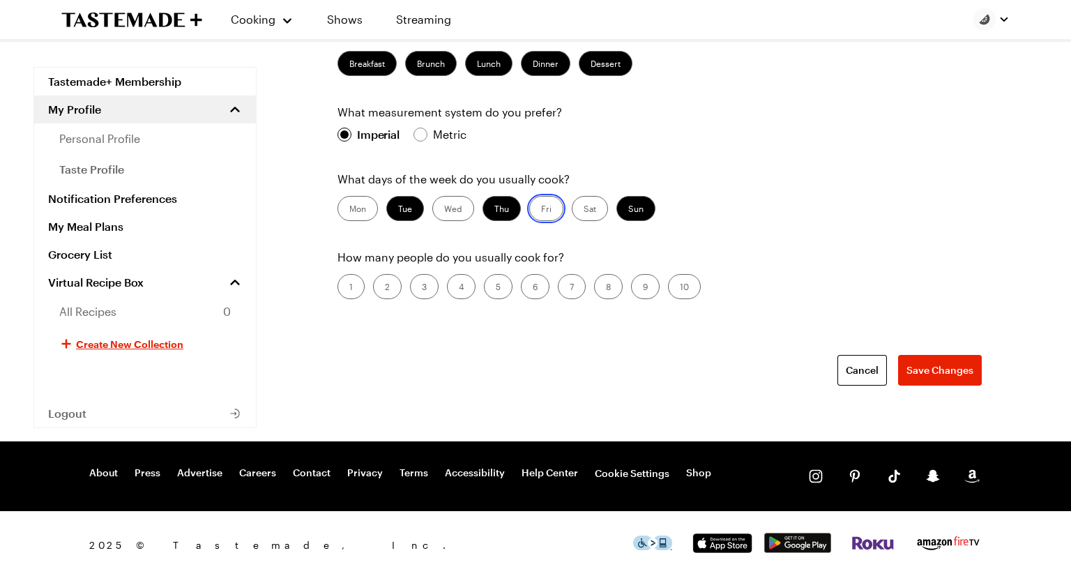
scroll to position [526, 0]
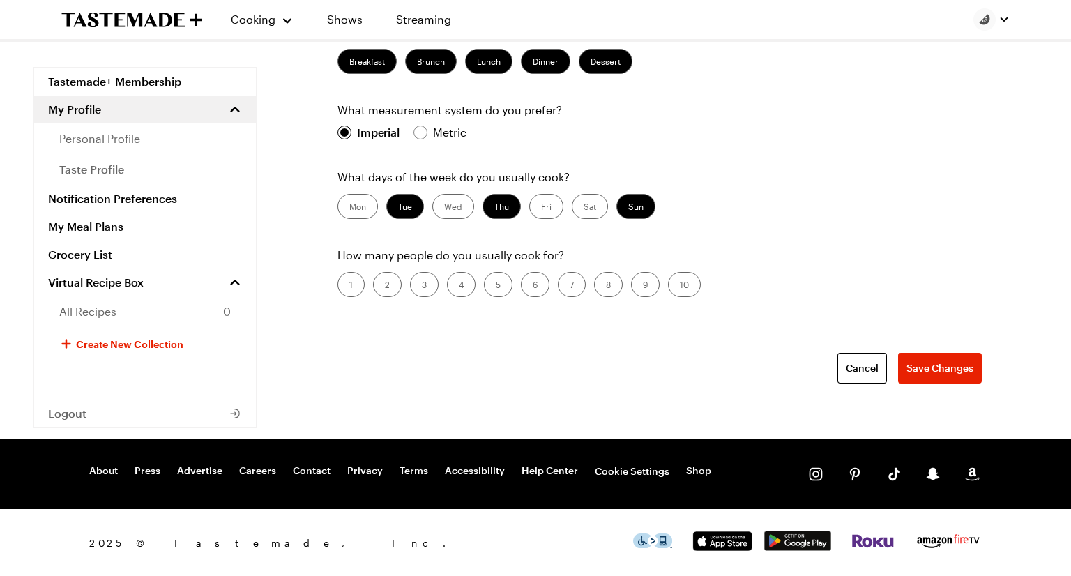
click at [467, 276] on label "4" at bounding box center [461, 284] width 29 height 25
click at [459, 286] on input "4" at bounding box center [459, 286] width 0 height 0
click at [953, 371] on span "Save Changes" at bounding box center [939, 368] width 67 height 14
click at [149, 233] on link "My Meal Plans" at bounding box center [145, 227] width 222 height 28
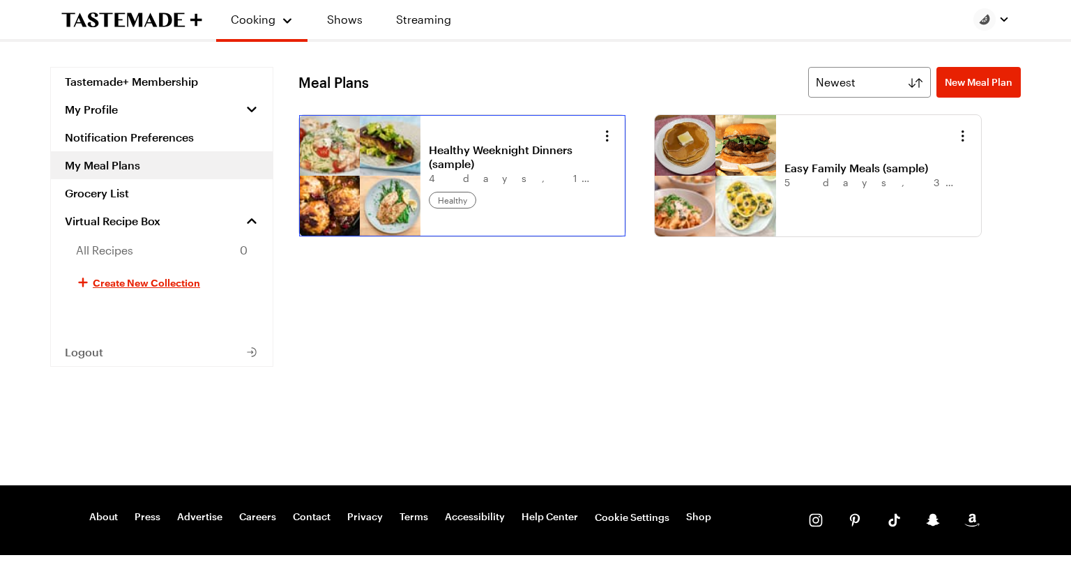
click at [500, 168] on link "Healthy Weeknight Dinners (sample)" at bounding box center [515, 157] width 173 height 28
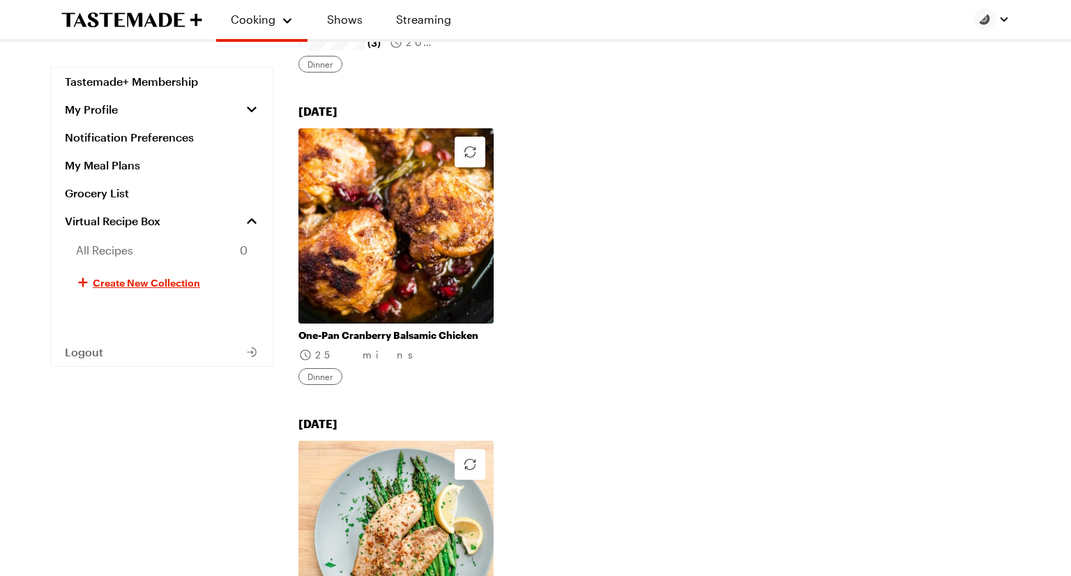
scroll to position [827, 0]
click at [245, 105] on link "Meal Plans" at bounding box center [277, 104] width 106 height 31
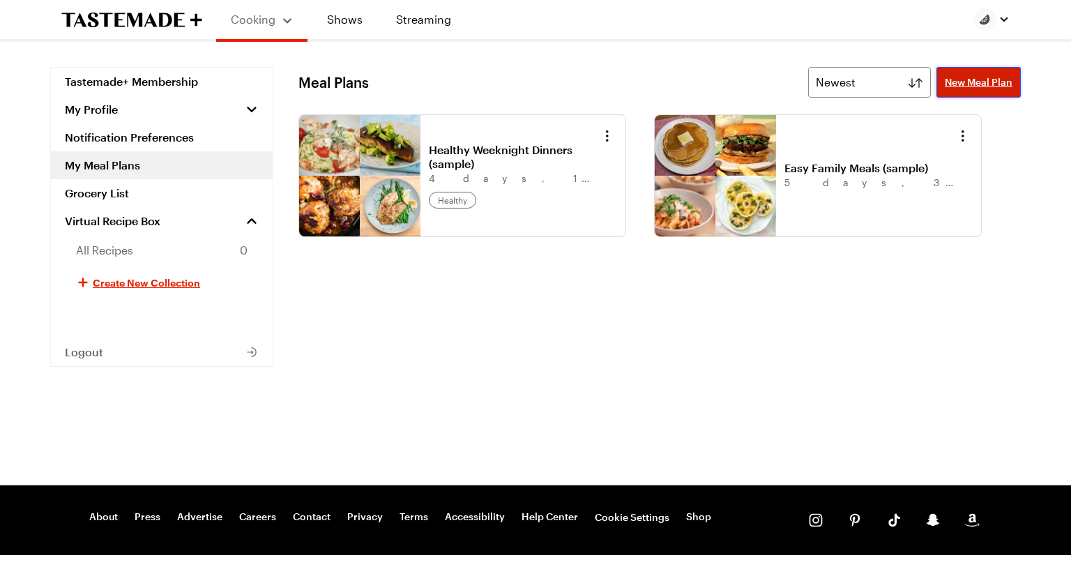
click at [963, 90] on link "New Meal Plan" at bounding box center [978, 82] width 84 height 31
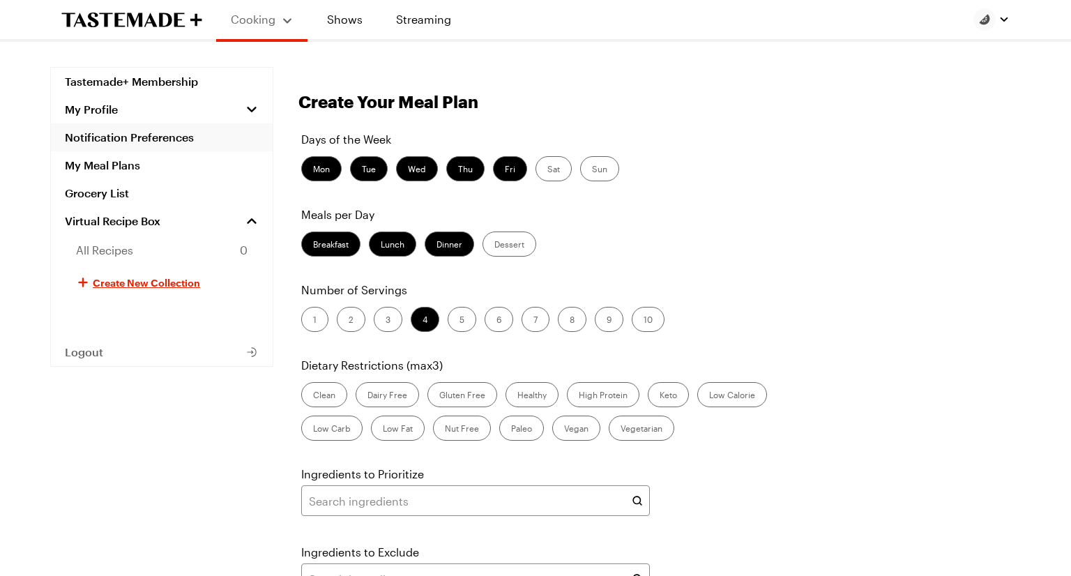
click at [93, 129] on link "Notification Preferences" at bounding box center [162, 137] width 222 height 28
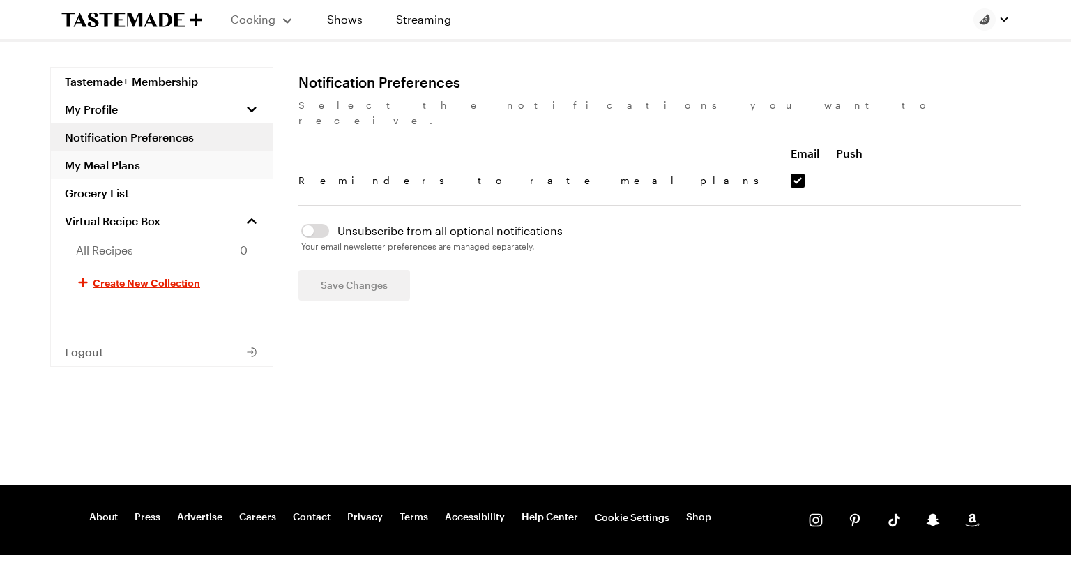
click at [107, 156] on link "My Meal Plans" at bounding box center [162, 165] width 222 height 28
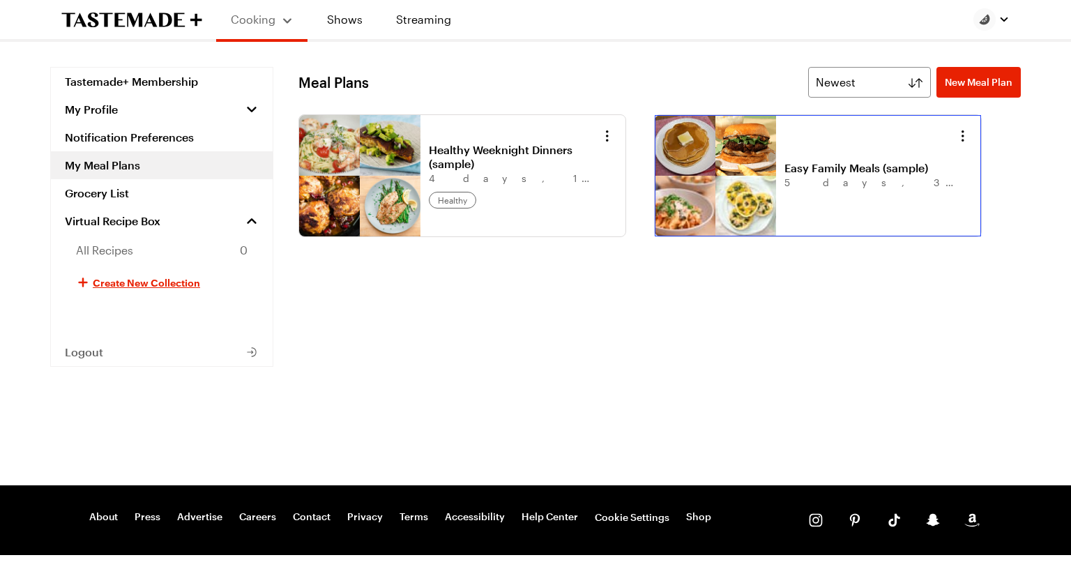
click at [836, 175] on link "Easy Family Meals (sample)" at bounding box center [870, 168] width 173 height 14
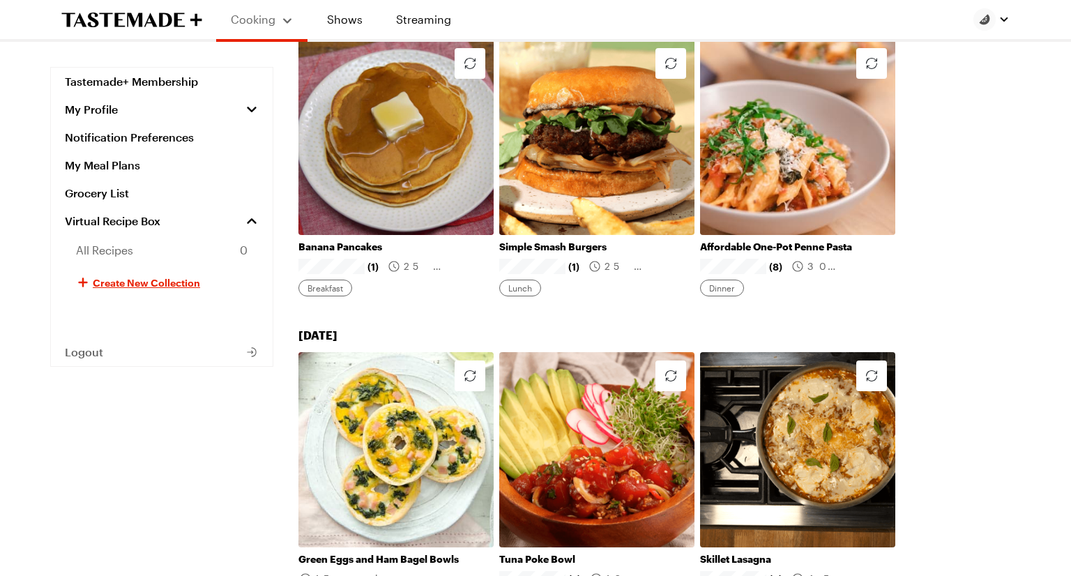
scroll to position [210, 0]
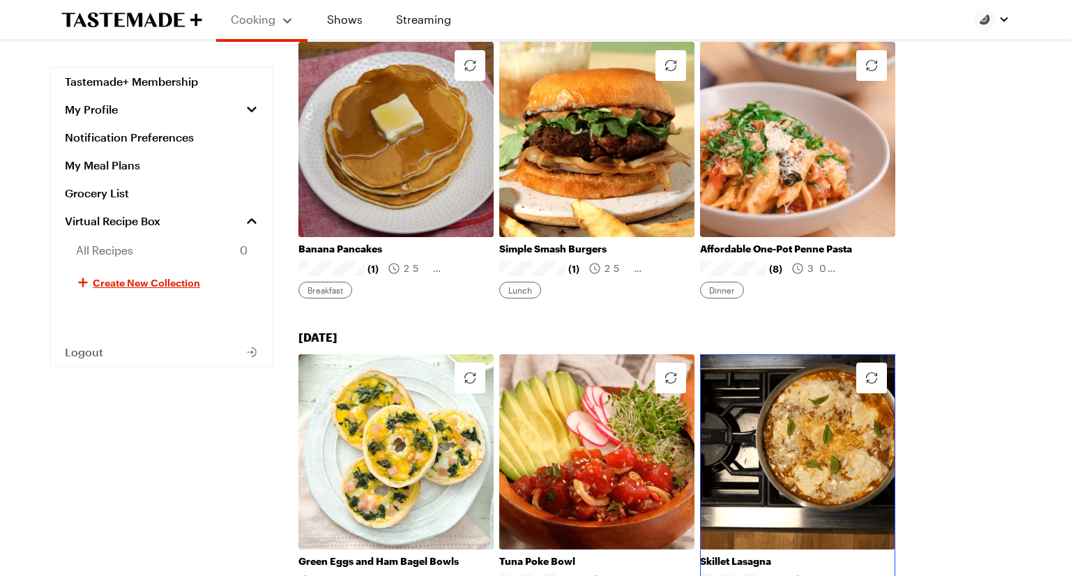
click at [788, 555] on link "Skillet Lasagna" at bounding box center [797, 561] width 195 height 13
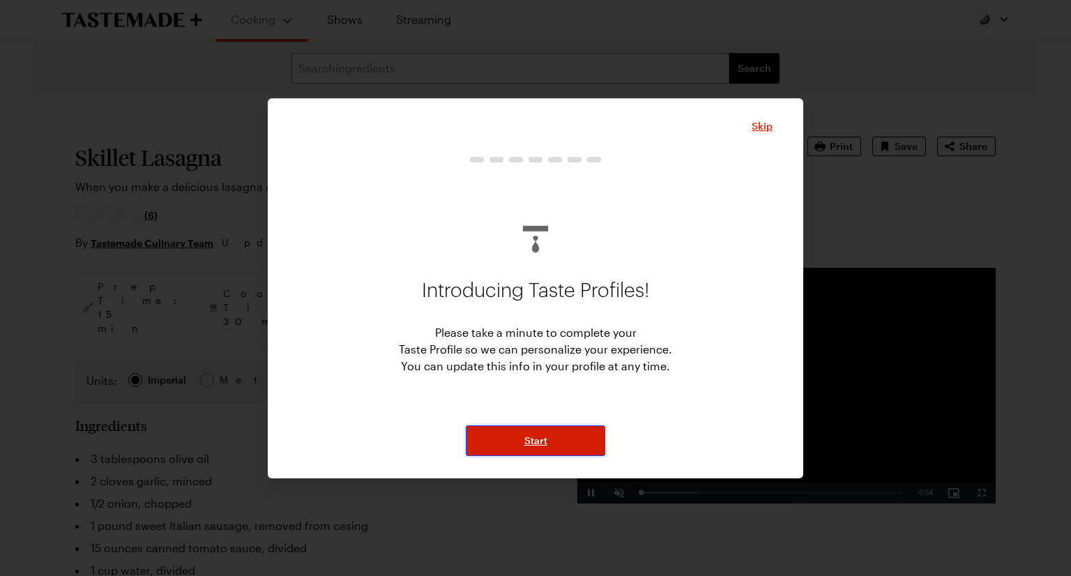
click at [507, 438] on button "Start" at bounding box center [535, 440] width 139 height 31
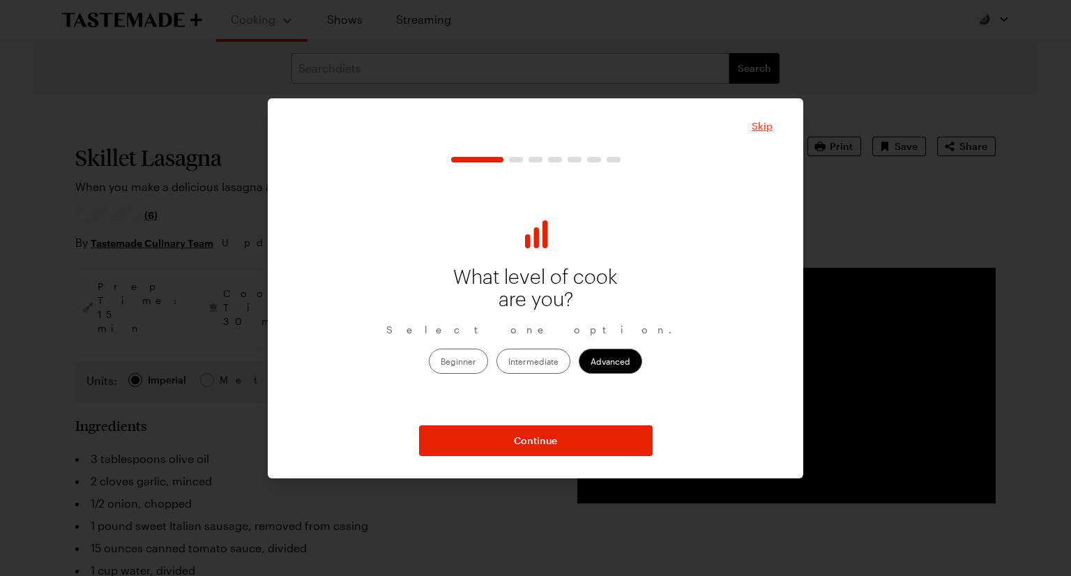
click at [759, 125] on span "Skip" at bounding box center [761, 126] width 21 height 14
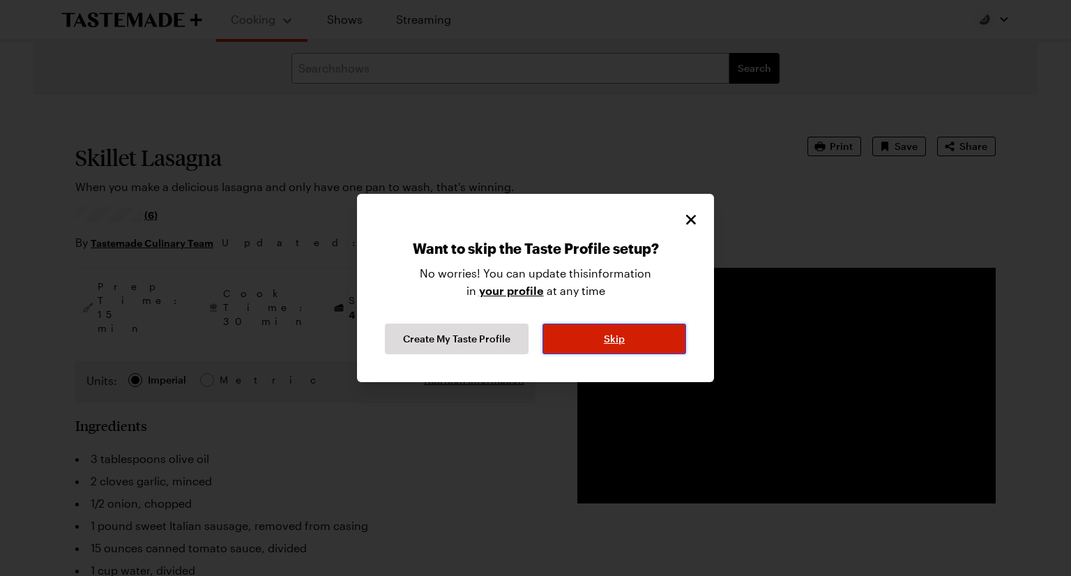
click at [576, 348] on button "Skip" at bounding box center [614, 338] width 144 height 31
type textarea "x"
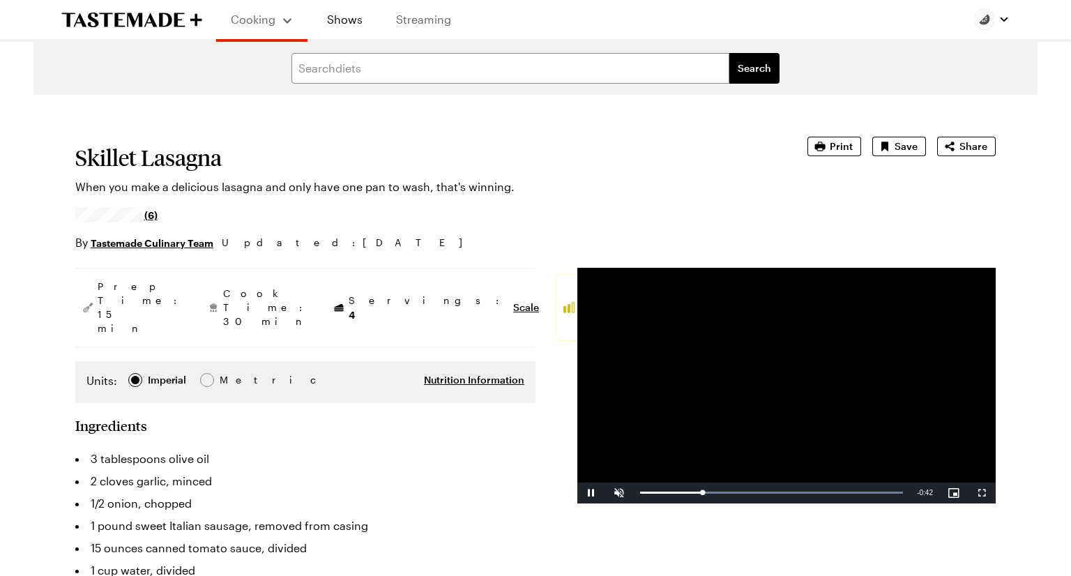
click at [443, 31] on link "Streaming" at bounding box center [423, 19] width 83 height 39
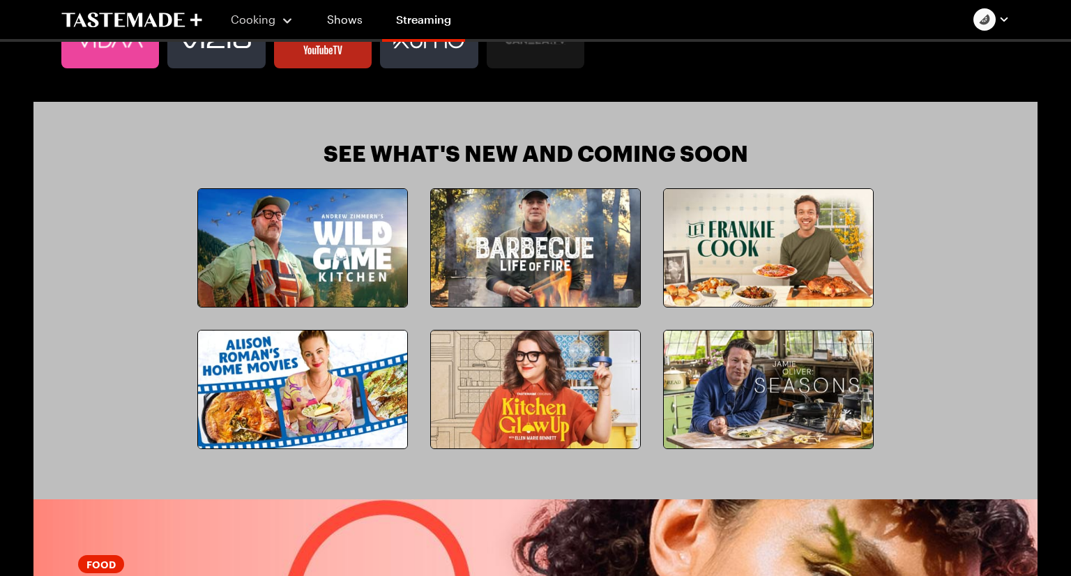
scroll to position [1189, 0]
click at [327, 404] on img at bounding box center [302, 389] width 209 height 118
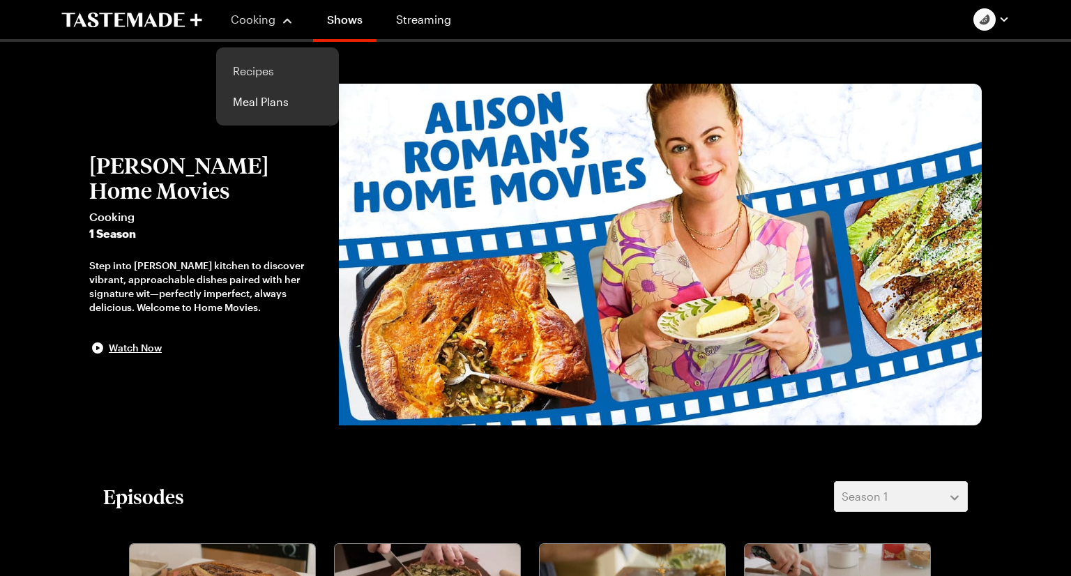
click at [263, 78] on link "Recipes" at bounding box center [277, 71] width 106 height 31
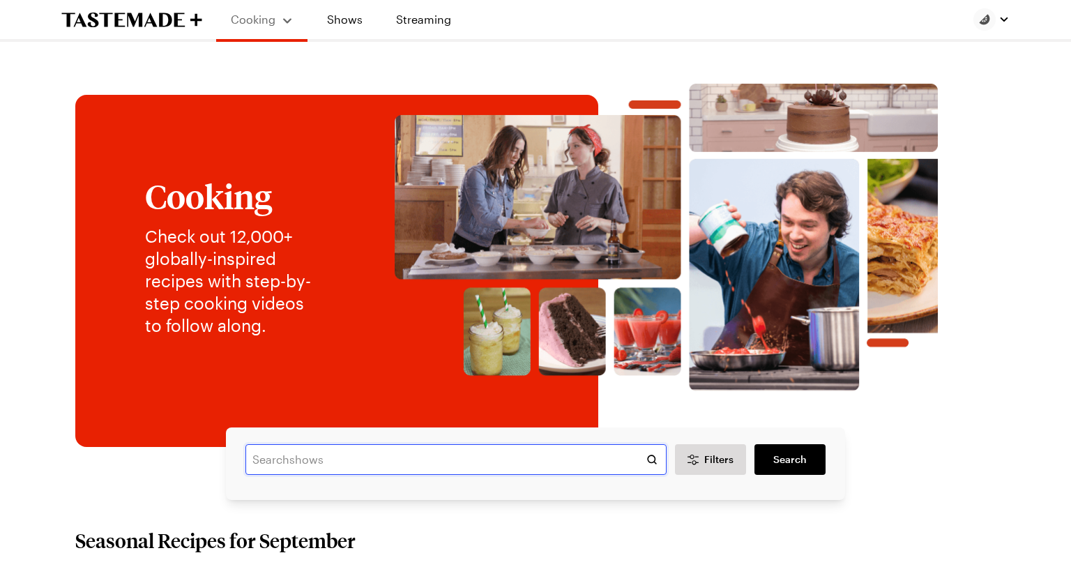
click at [293, 466] on input "text" at bounding box center [455, 459] width 421 height 31
type input "[PERSON_NAME]"
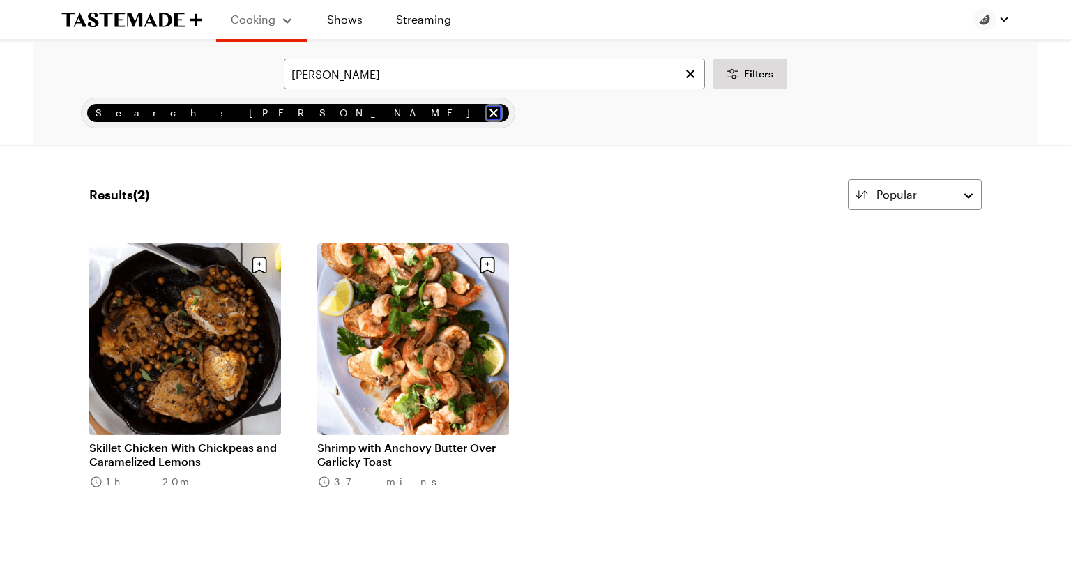
click at [486, 111] on icon "remove Search: Alison roman" at bounding box center [493, 113] width 14 height 14
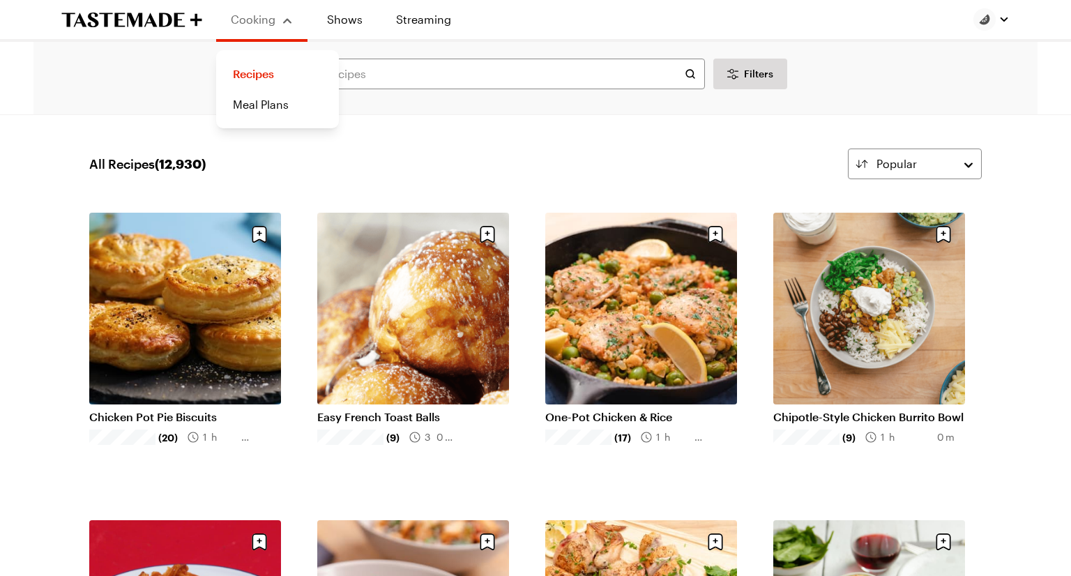
click at [286, 12] on div "Cooking" at bounding box center [261, 19] width 63 height 17
click at [337, 19] on link "Shows" at bounding box center [344, 19] width 63 height 39
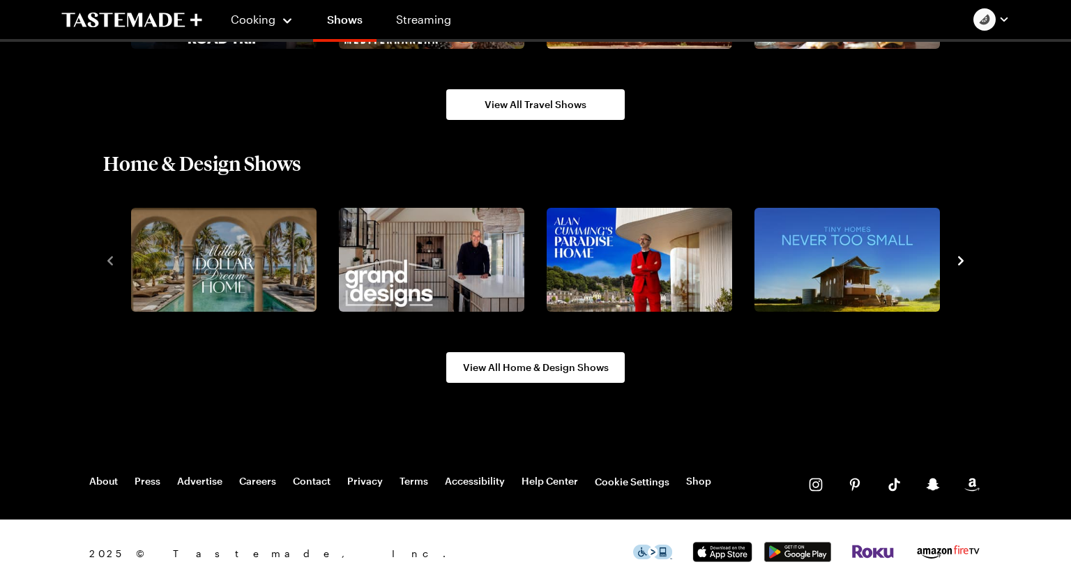
scroll to position [1719, 0]
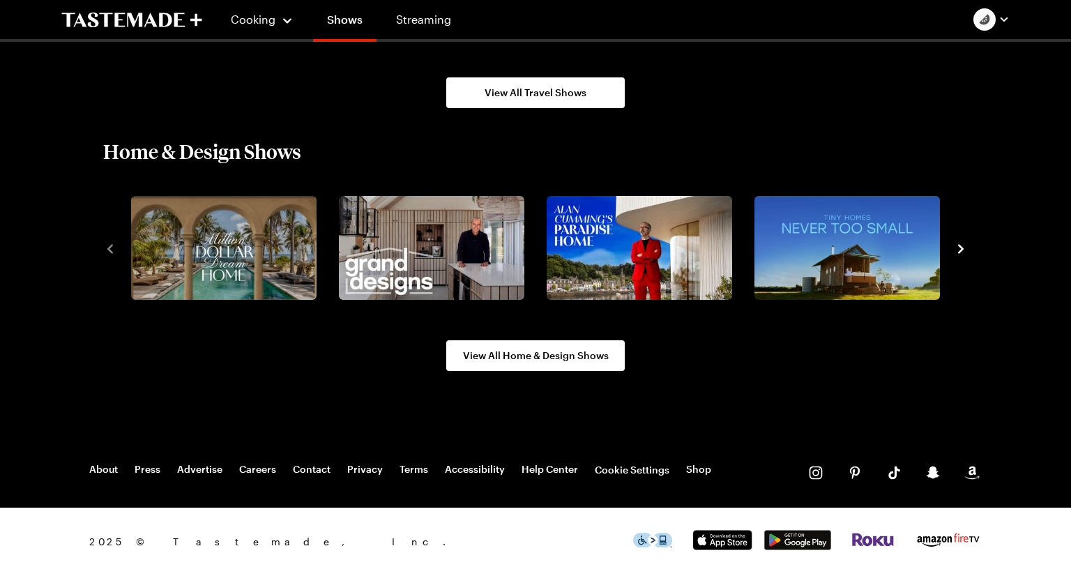
click at [958, 247] on icon "navigate to next item" at bounding box center [960, 249] width 14 height 14
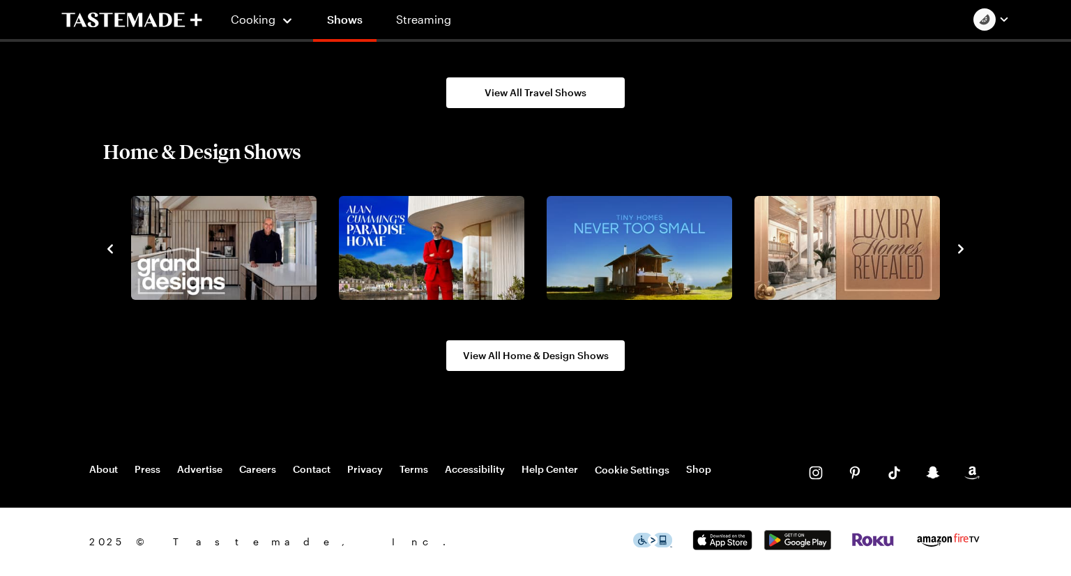
click at [958, 247] on icon "navigate to next item" at bounding box center [960, 249] width 14 height 14
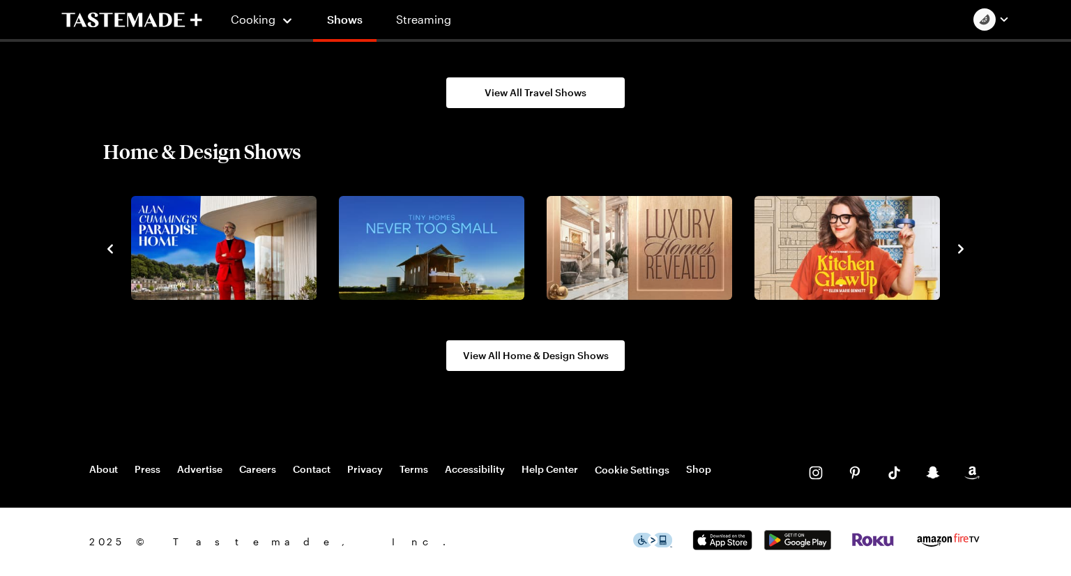
click at [958, 247] on icon "navigate to next item" at bounding box center [960, 249] width 14 height 14
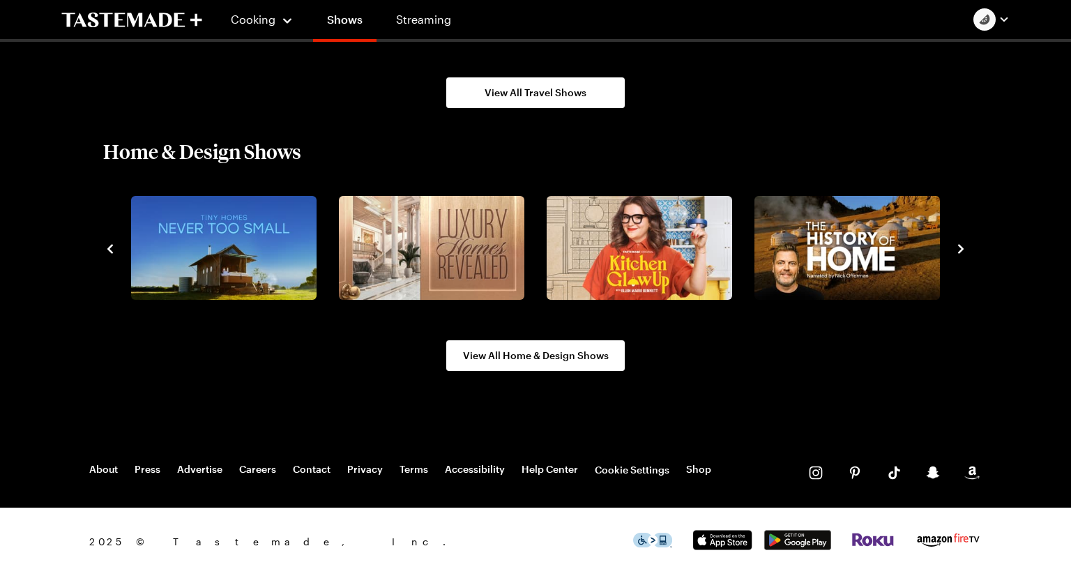
click at [958, 247] on icon "navigate to next item" at bounding box center [960, 249] width 14 height 14
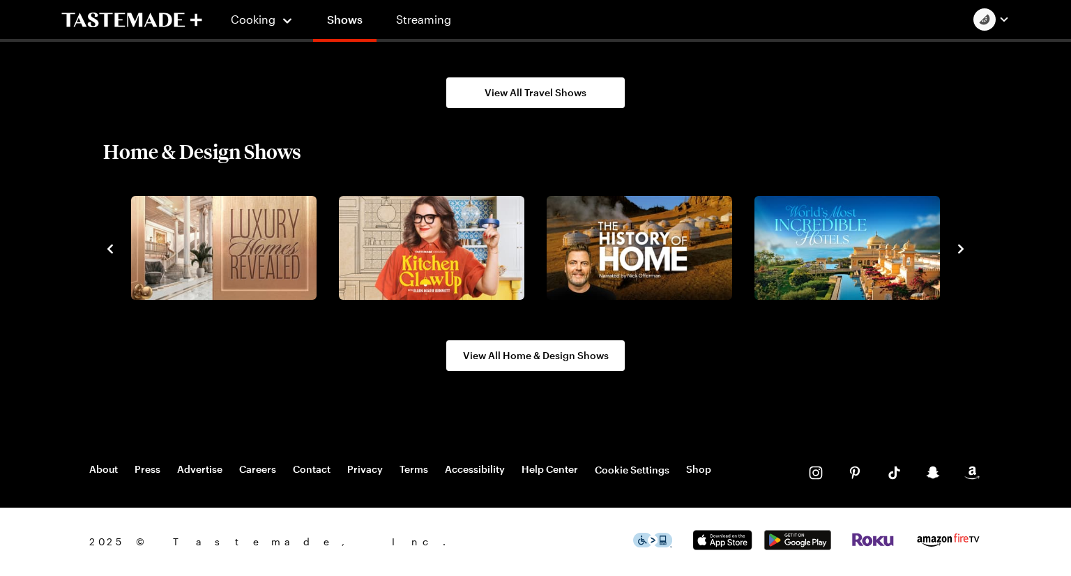
click at [958, 247] on icon "navigate to next item" at bounding box center [960, 249] width 14 height 14
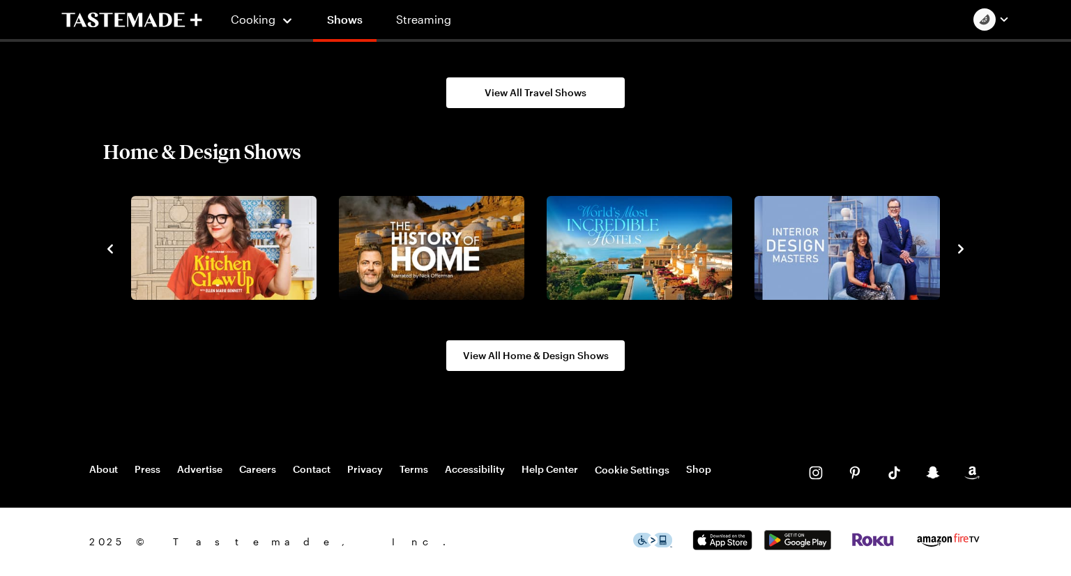
click at [958, 247] on icon "navigate to next item" at bounding box center [960, 249] width 14 height 14
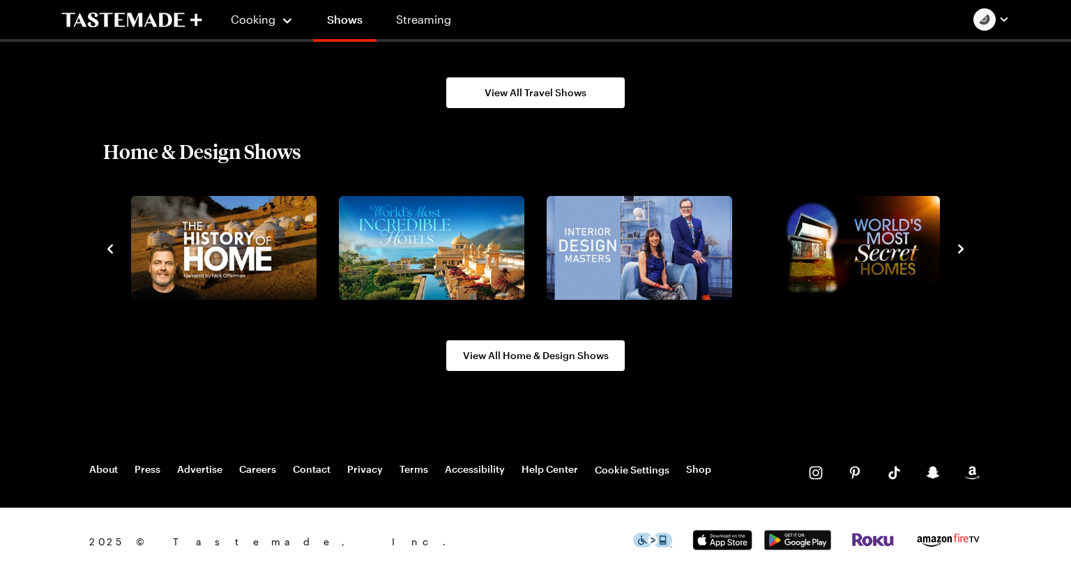
click at [958, 247] on icon "navigate to next item" at bounding box center [960, 249] width 14 height 14
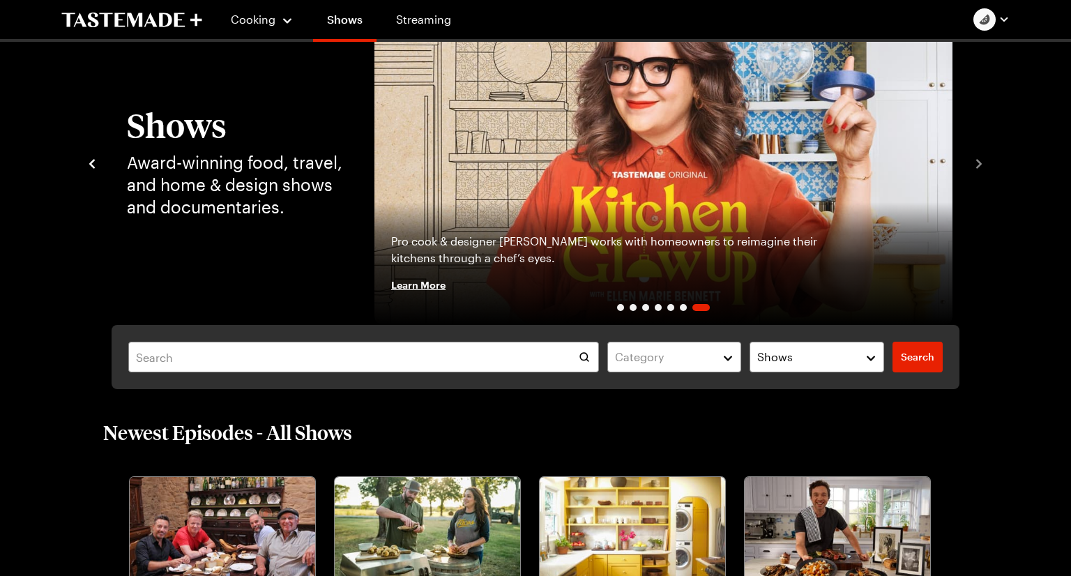
scroll to position [0, 0]
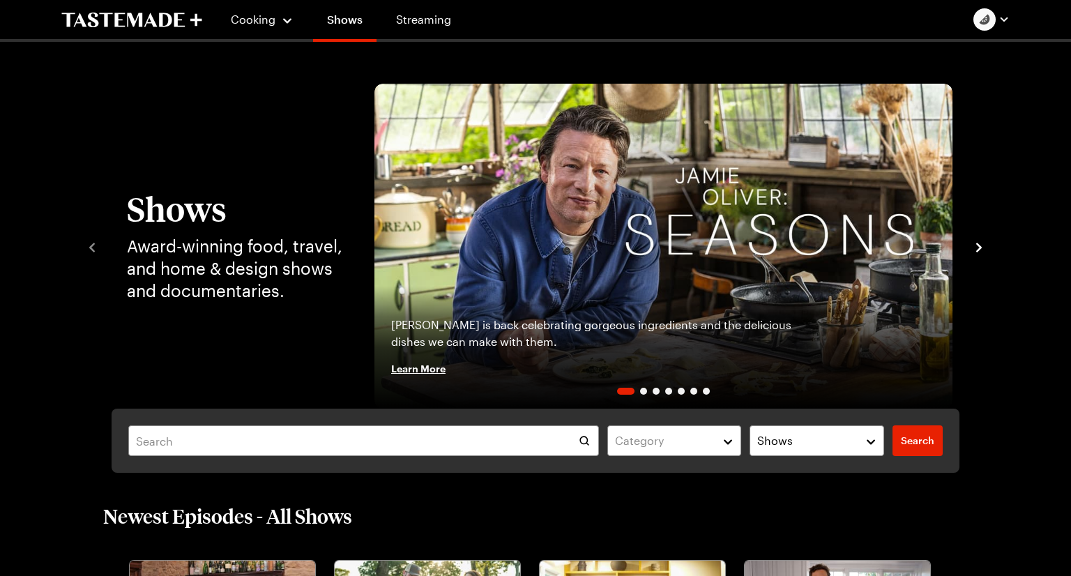
click at [998, 146] on div "Shows Award-winning food, travel, and home & design shows and documentaries. [P…" at bounding box center [535, 246] width 1004 height 325
